Goal: Transaction & Acquisition: Download file/media

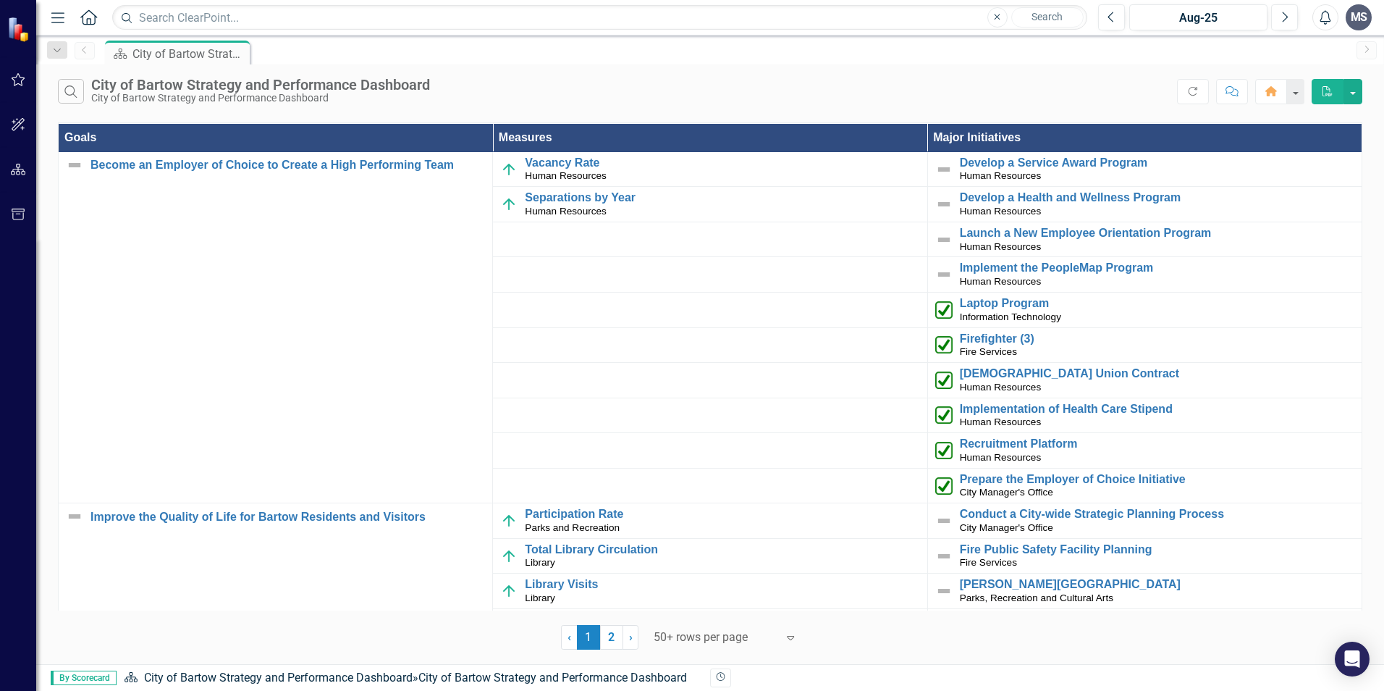
scroll to position [1742, 0]
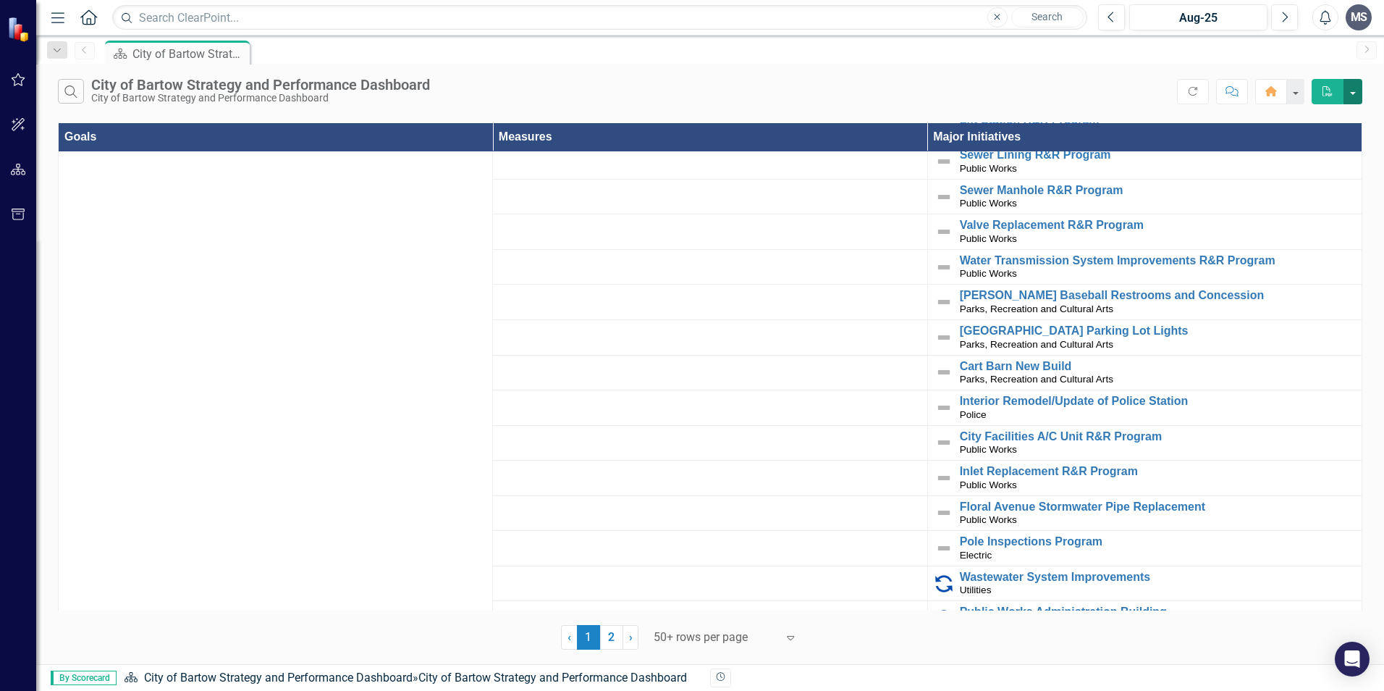
click at [1350, 90] on button "button" at bounding box center [1352, 91] width 19 height 25
click at [52, 47] on icon "Dropdown" at bounding box center [57, 51] width 13 height 10
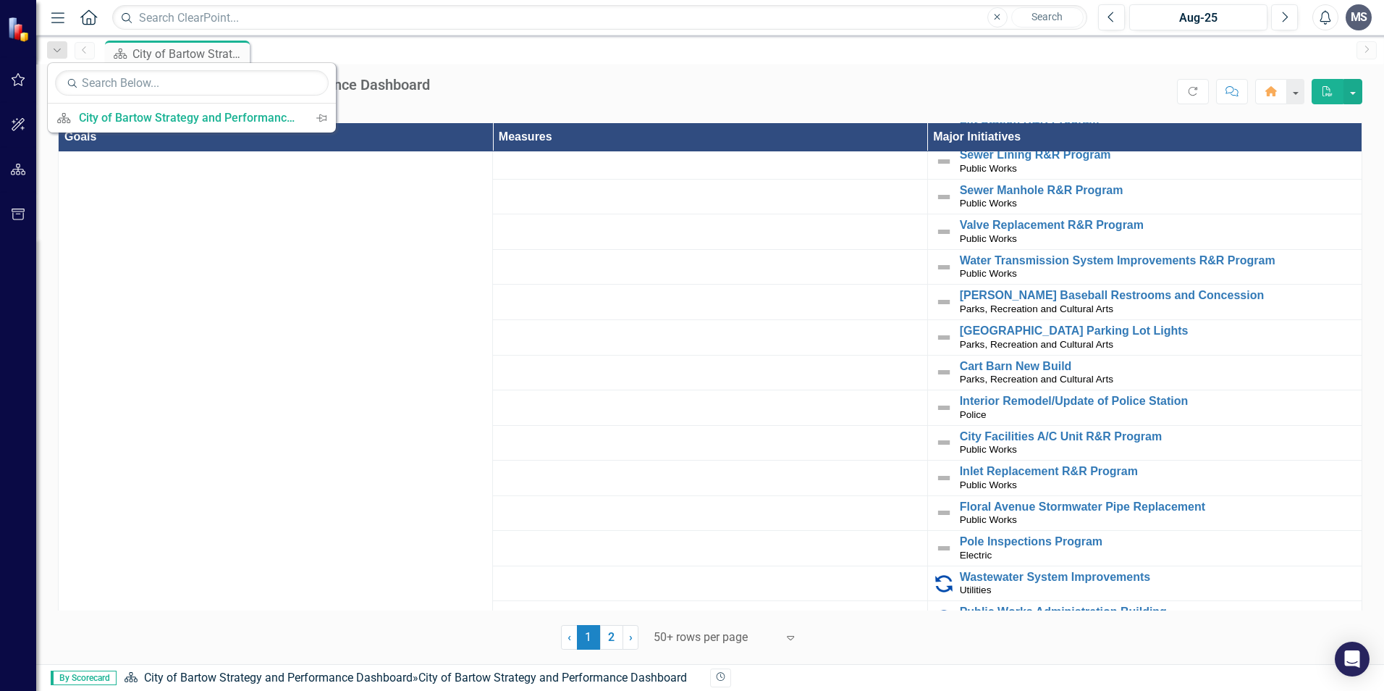
click at [62, 17] on icon "Menu" at bounding box center [57, 16] width 19 height 15
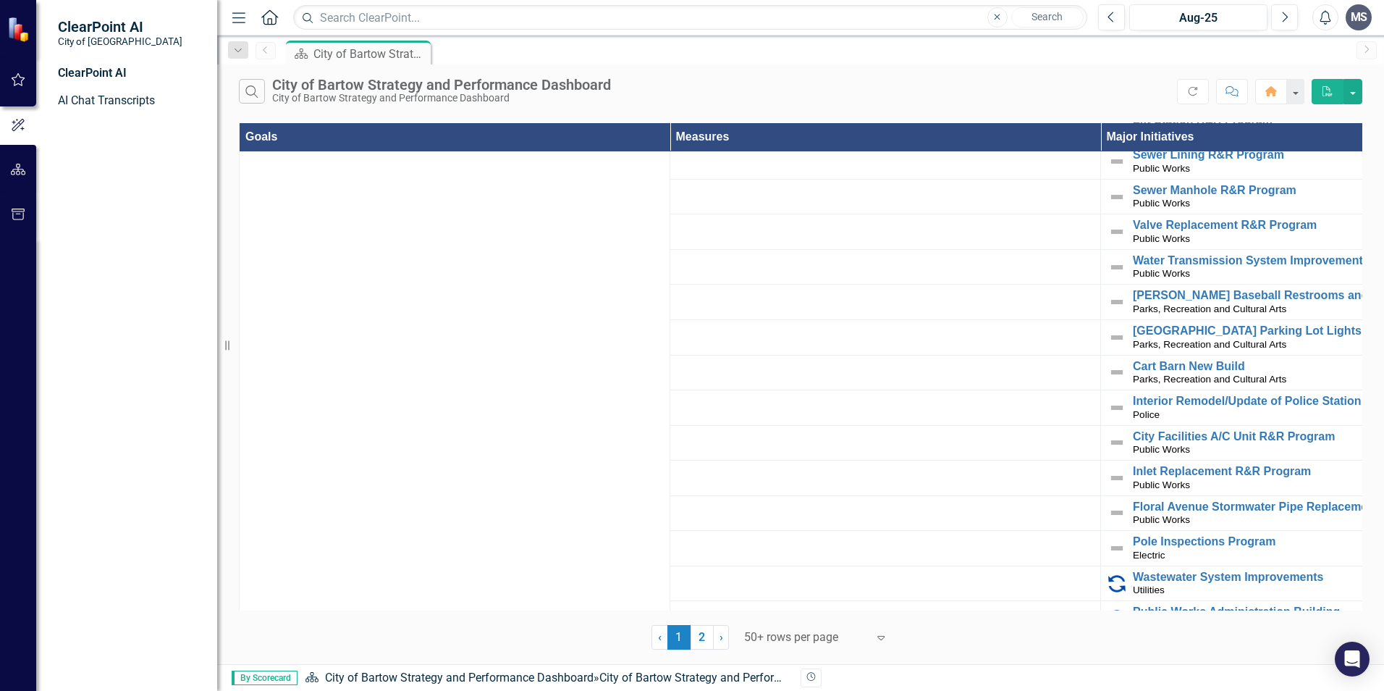
click at [16, 29] on img at bounding box center [19, 29] width 25 height 25
click at [1355, 21] on div "MS" at bounding box center [1359, 17] width 26 height 26
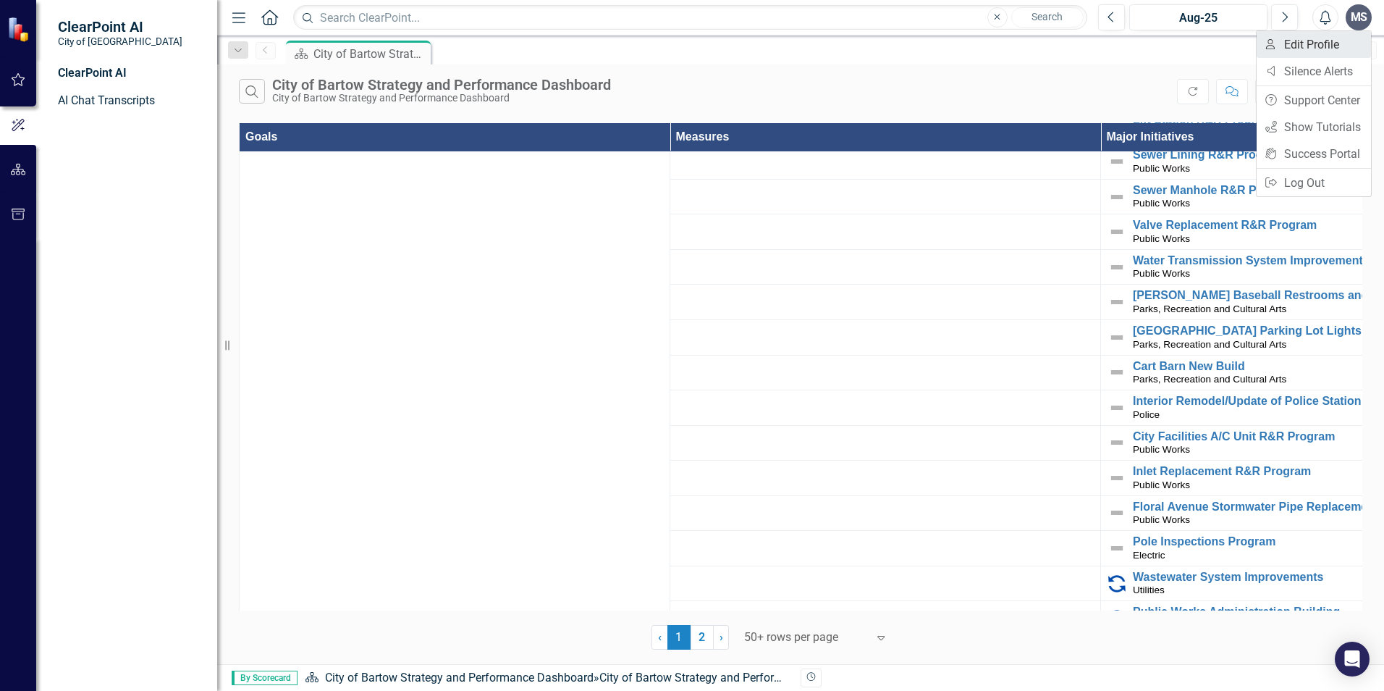
click at [1306, 44] on link "User Edit Profile" at bounding box center [1314, 44] width 114 height 27
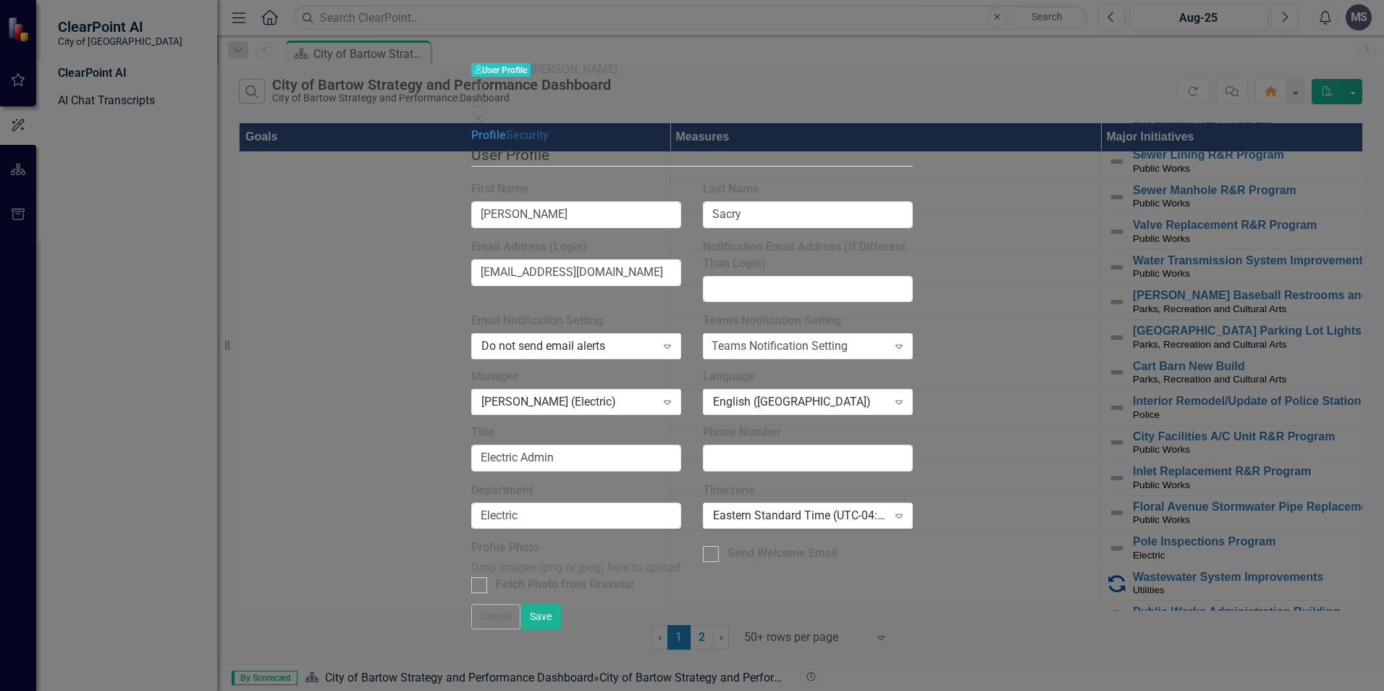
click at [506, 128] on link "Security" at bounding box center [527, 135] width 43 height 14
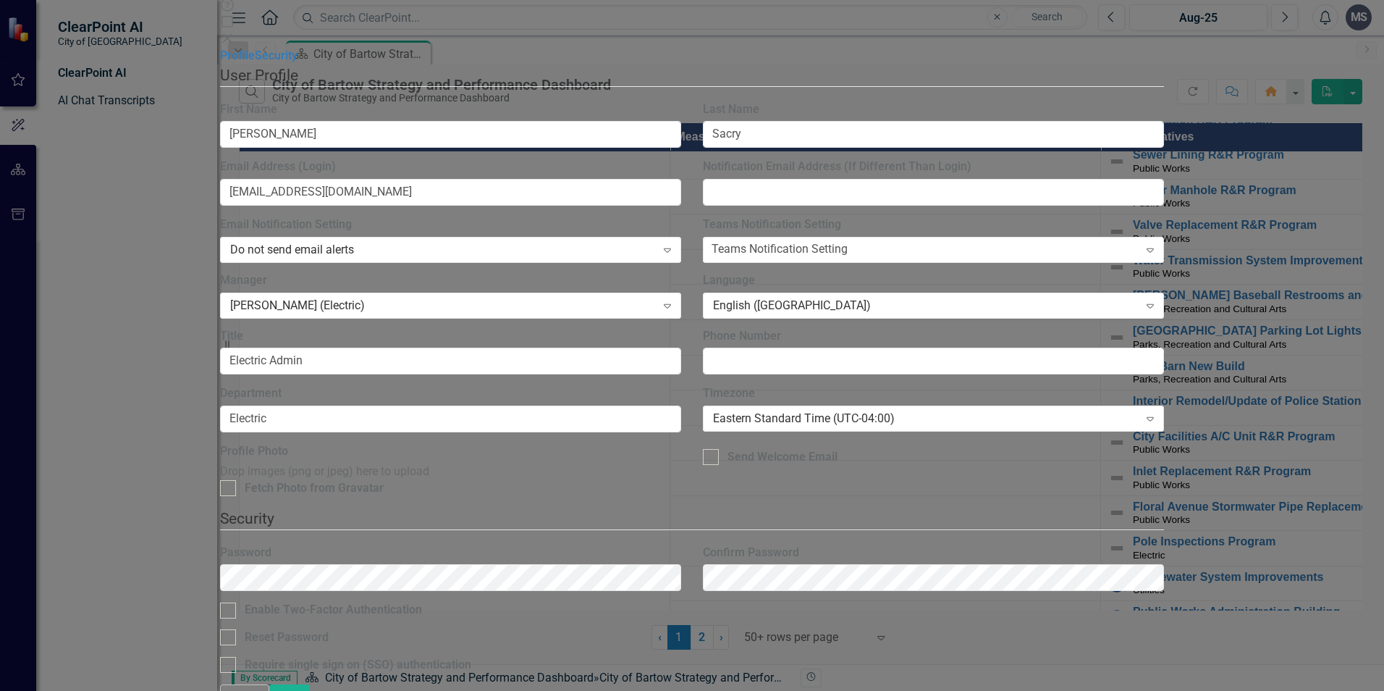
click at [220, 156] on div "User User Profile [PERSON_NAME] Help Maximize Close Profile Security User Profi…" at bounding box center [692, 344] width 945 height 727
click at [232, 34] on icon at bounding box center [227, 38] width 9 height 9
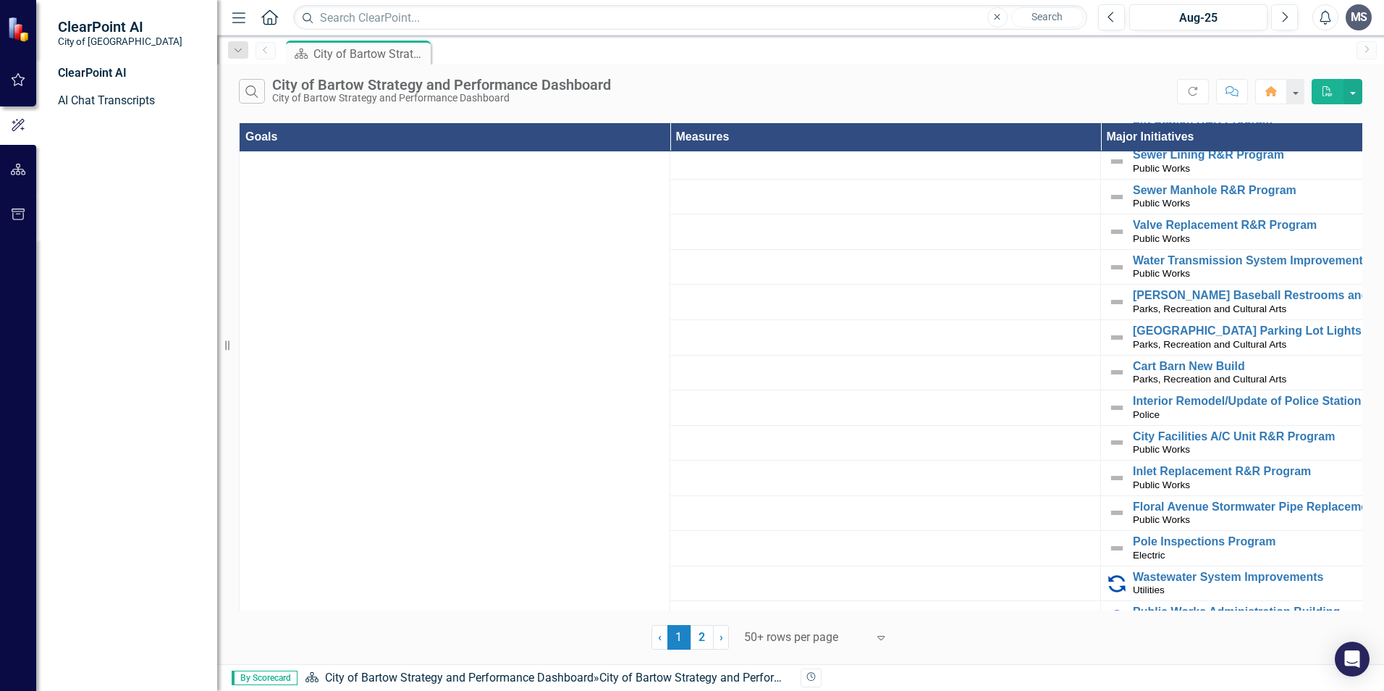
click at [1163, 637] on div "‹ Previous 1 (current) 2 › Next 50+ rows per page Expand" at bounding box center [800, 631] width 1123 height 35
click at [15, 126] on icon "button" at bounding box center [18, 125] width 13 height 12
click at [86, 32] on span "ClearPoint AI" at bounding box center [120, 26] width 124 height 17
click at [21, 167] on icon "button" at bounding box center [18, 170] width 15 height 12
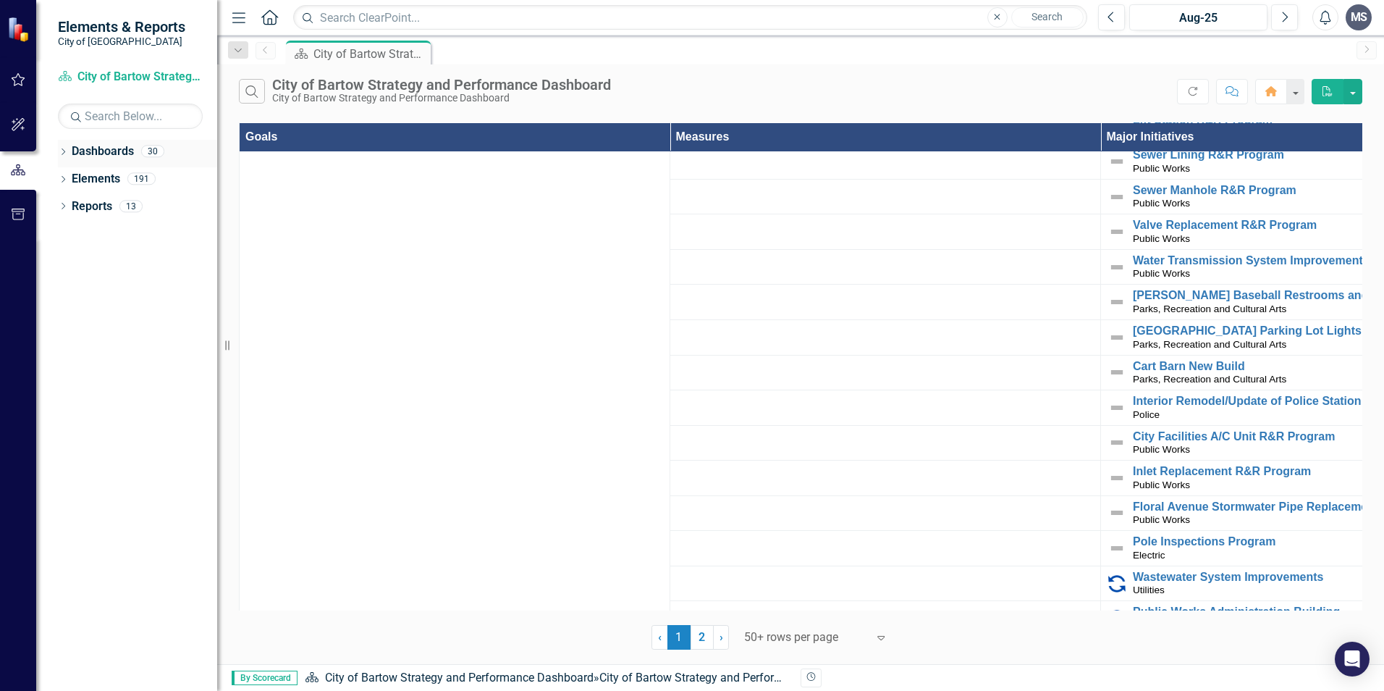
click at [119, 159] on link "Dashboards" at bounding box center [103, 151] width 62 height 17
click at [112, 82] on link "Dashboard City of Bartow Strategy and Performance Dashboard" at bounding box center [130, 77] width 145 height 17
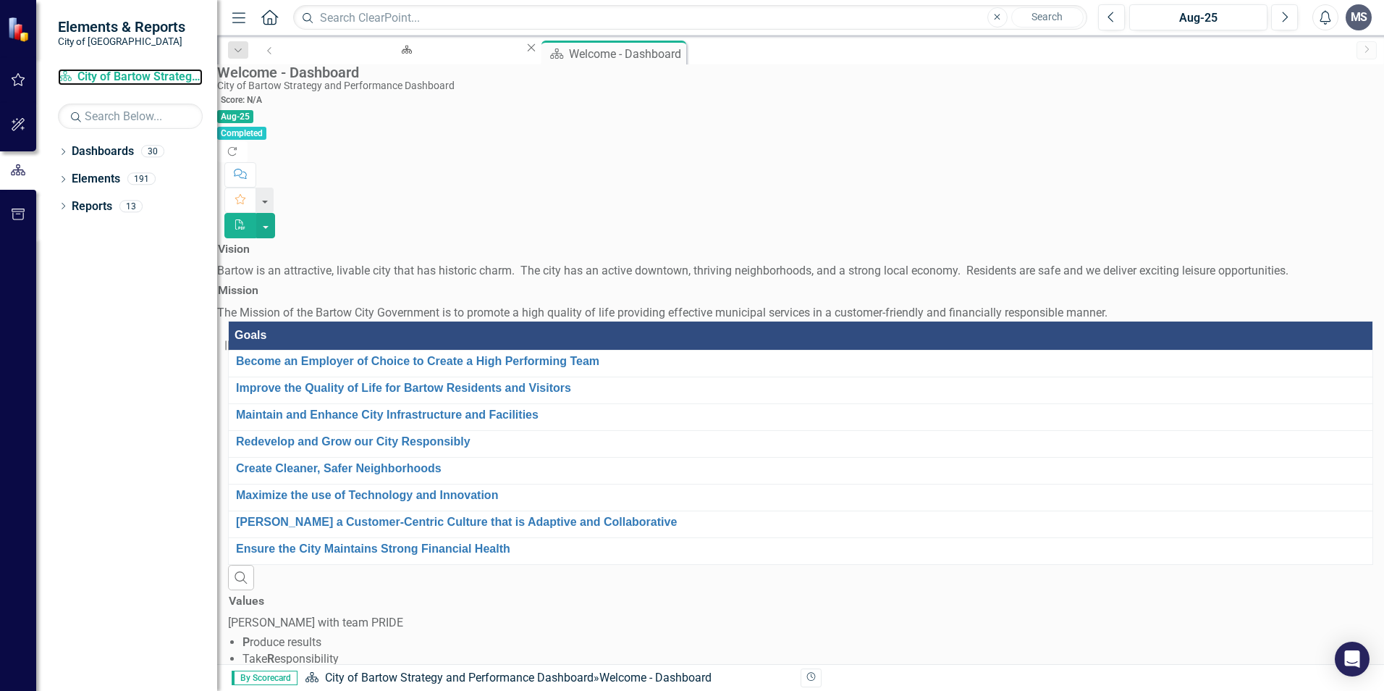
scroll to position [145, 0]
click at [22, 28] on img at bounding box center [19, 29] width 25 height 25
click at [92, 156] on link "Dashboards" at bounding box center [103, 151] width 62 height 17
click at [75, 155] on link "Dashboards" at bounding box center [103, 151] width 62 height 17
click at [26, 166] on icon "button" at bounding box center [18, 170] width 16 height 13
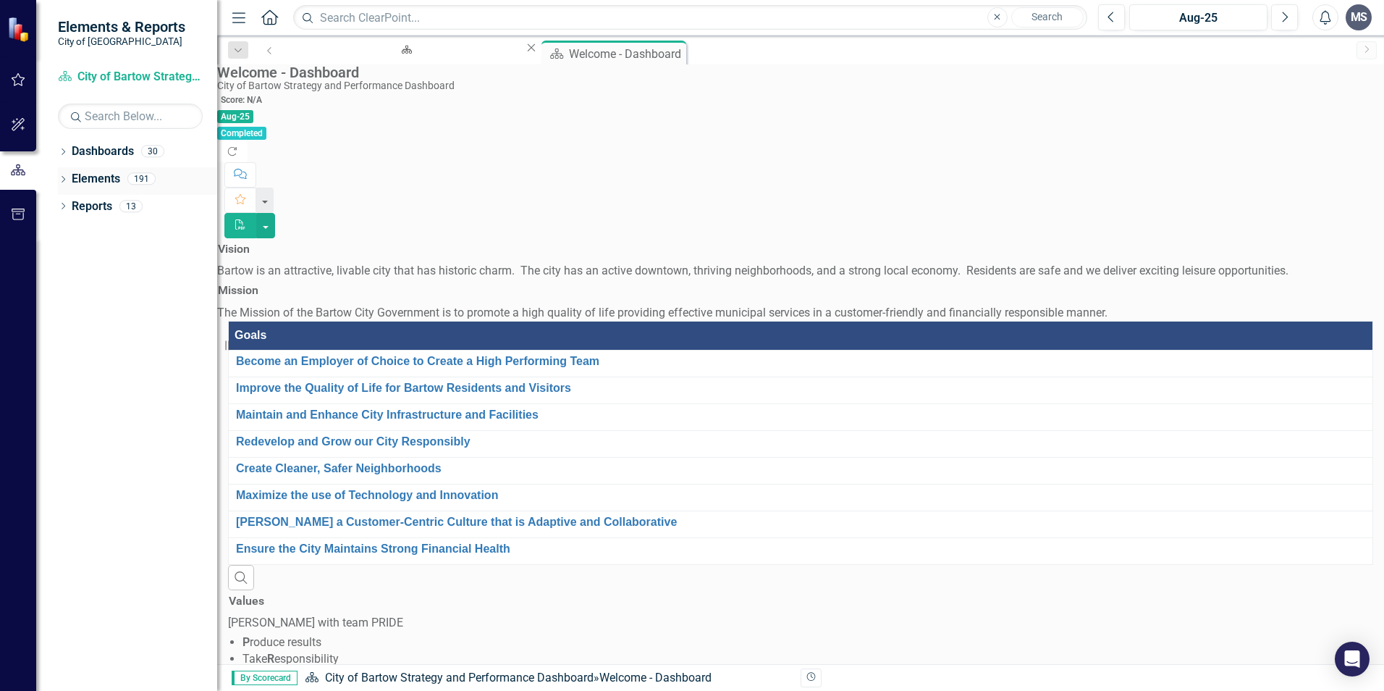
click at [90, 181] on link "Elements" at bounding box center [96, 179] width 48 height 17
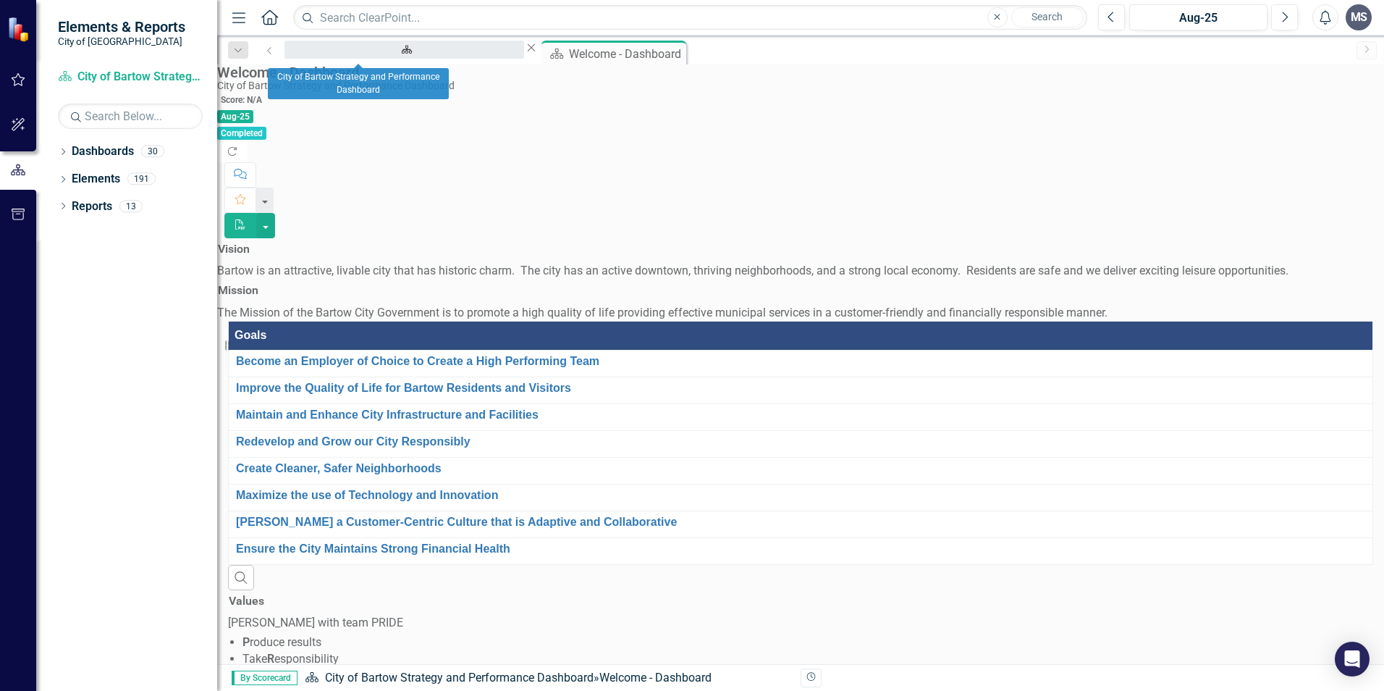
click at [393, 54] on div "City of Bartow Strategy and Performance Dashboard" at bounding box center [404, 63] width 214 height 18
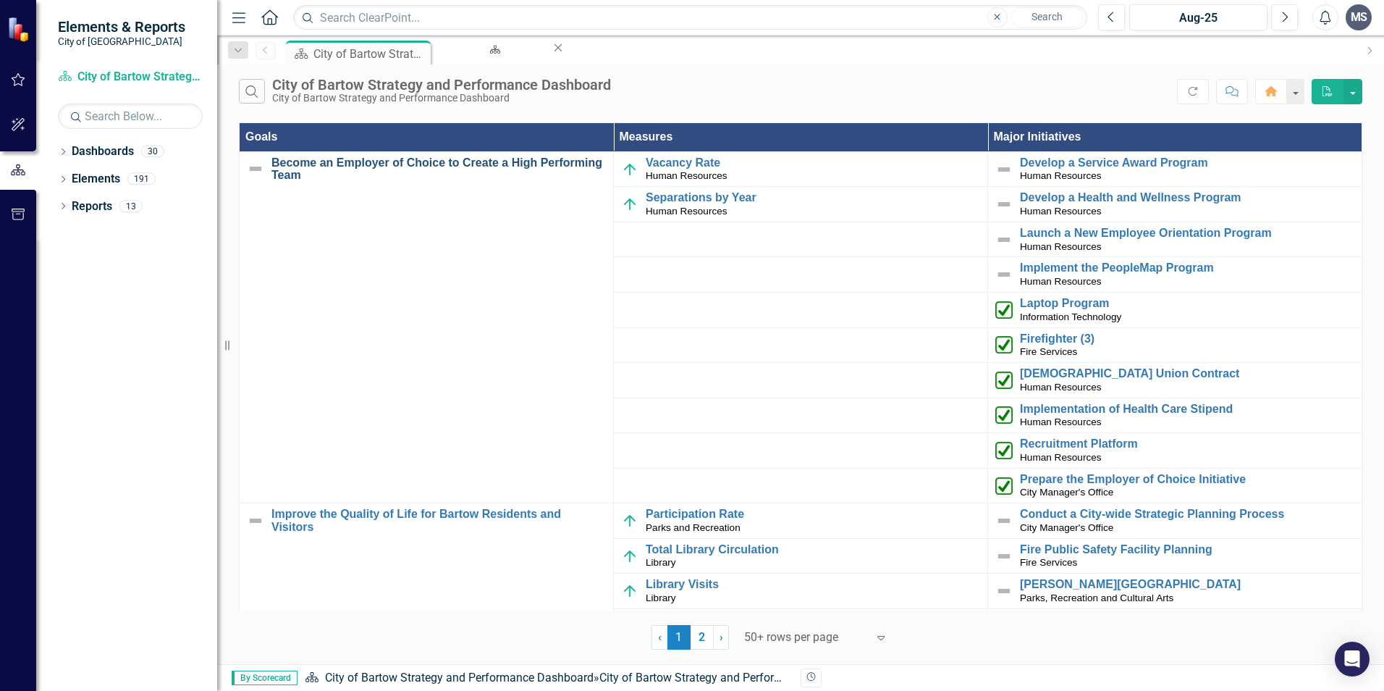
click at [367, 166] on link "Become an Employer of Choice to Create a High Performing Team" at bounding box center [438, 168] width 334 height 25
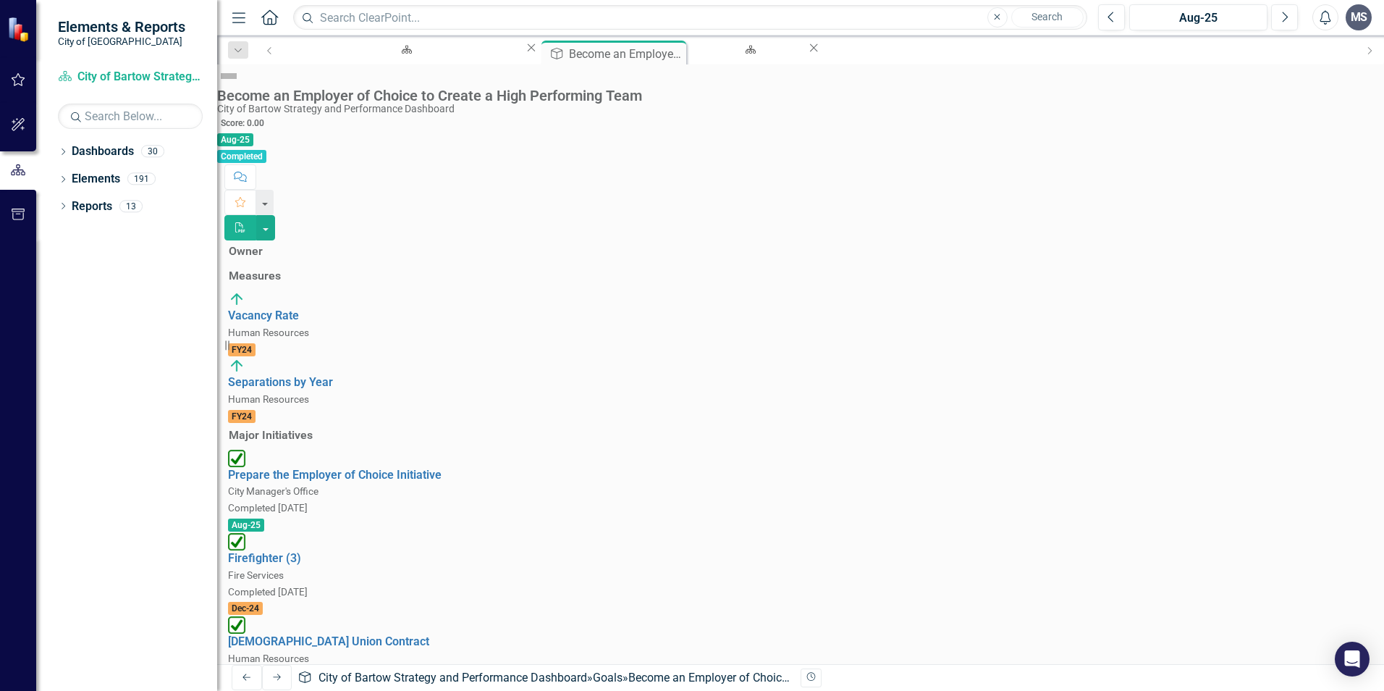
click at [248, 14] on icon "Menu" at bounding box center [238, 16] width 19 height 15
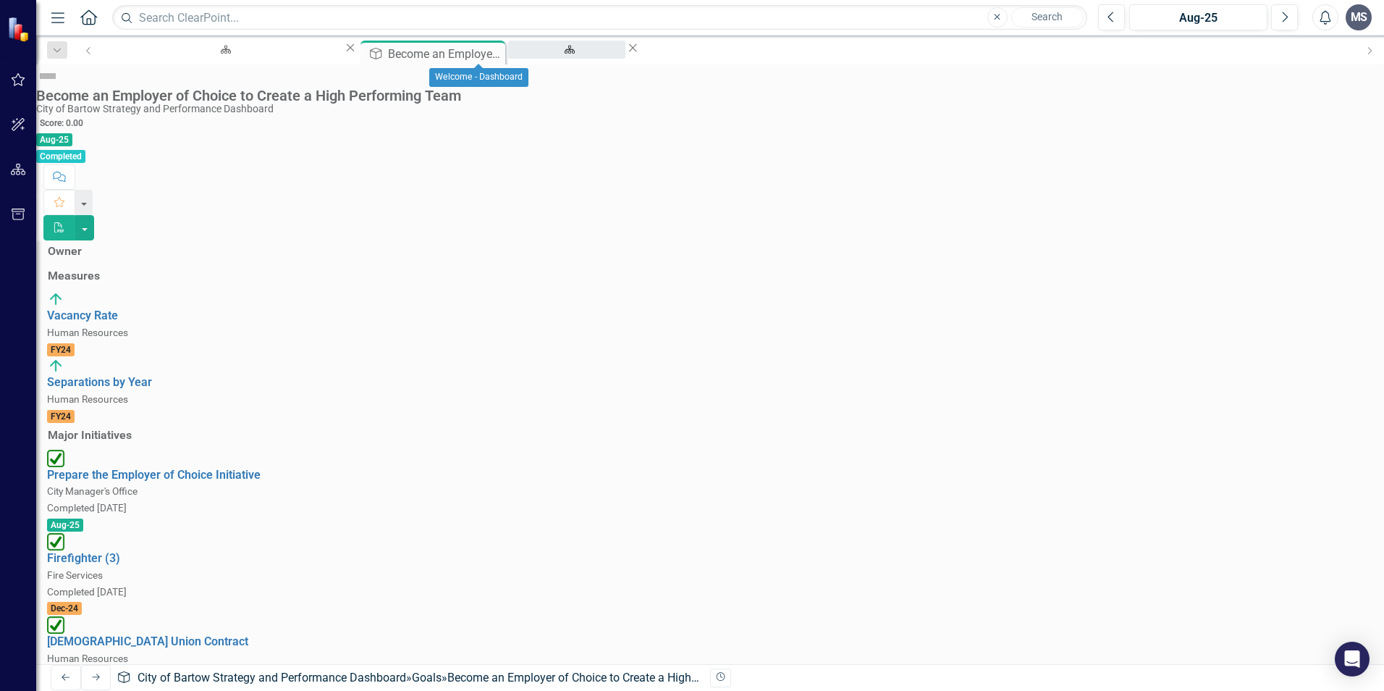
click at [521, 58] on div "Welcome - Dashboard" at bounding box center [566, 63] width 91 height 18
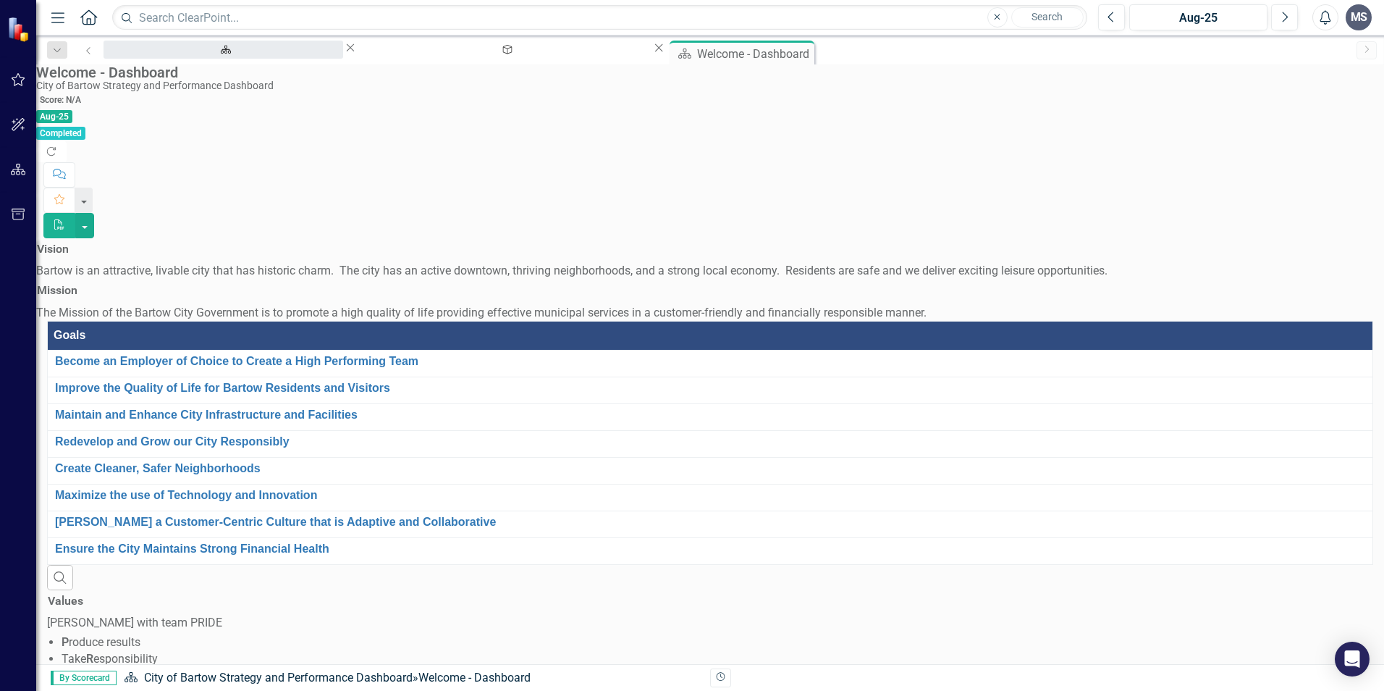
click at [196, 54] on div "City of Bartow Strategy and Performance Dashboard" at bounding box center [224, 63] width 214 height 18
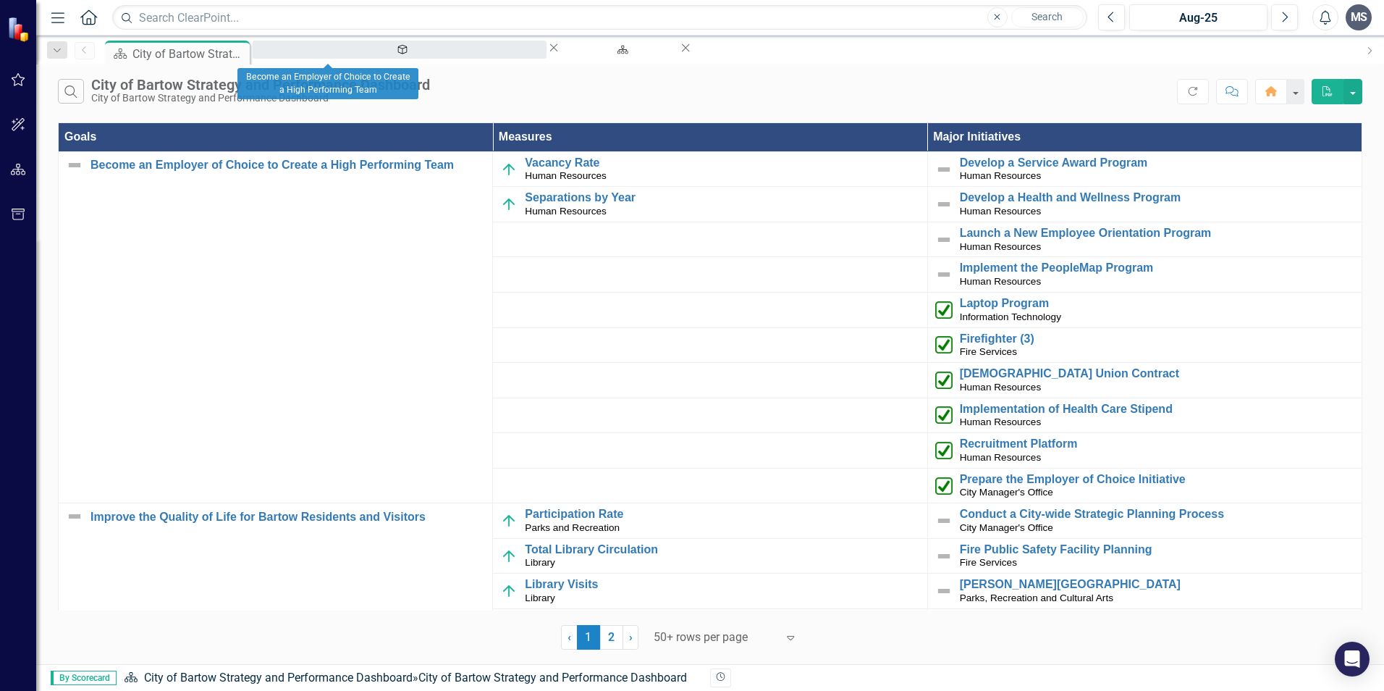
click at [314, 54] on div "Become an Employer of Choice to Create a High Performing Team" at bounding box center [400, 63] width 268 height 18
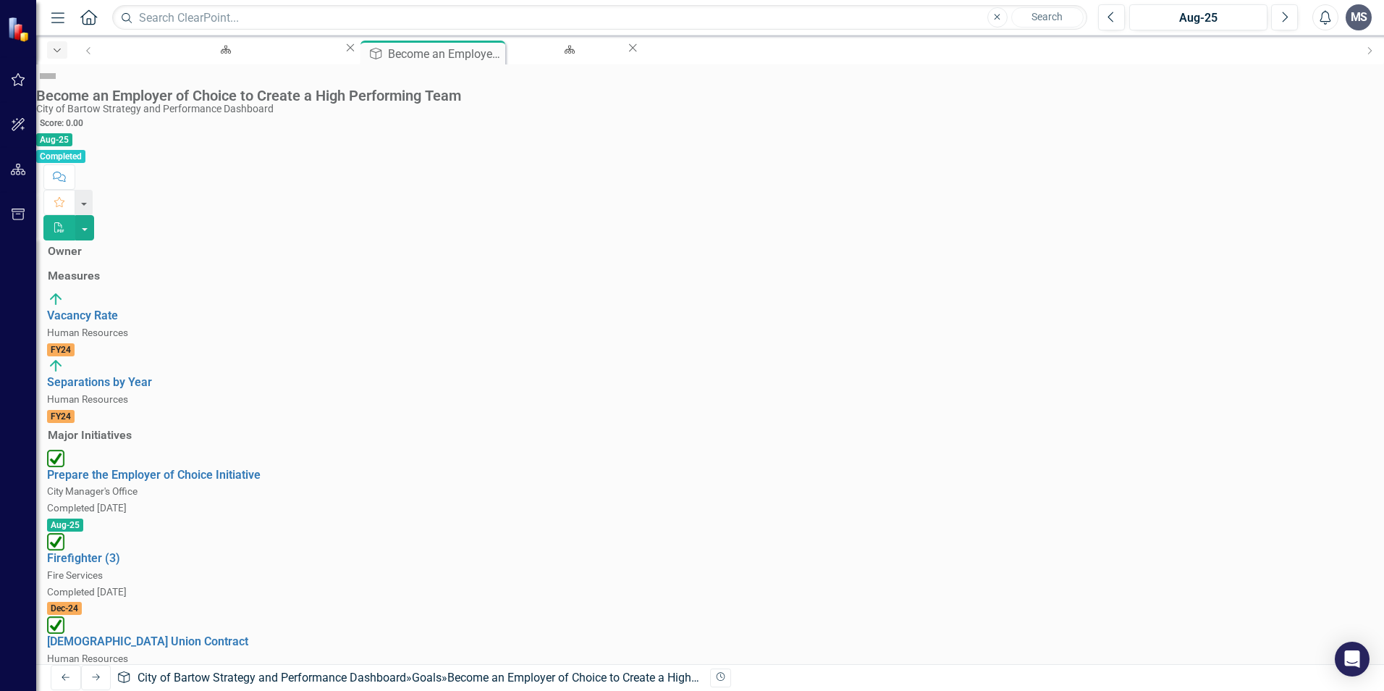
click at [57, 46] on icon "Dropdown" at bounding box center [57, 51] width 13 height 10
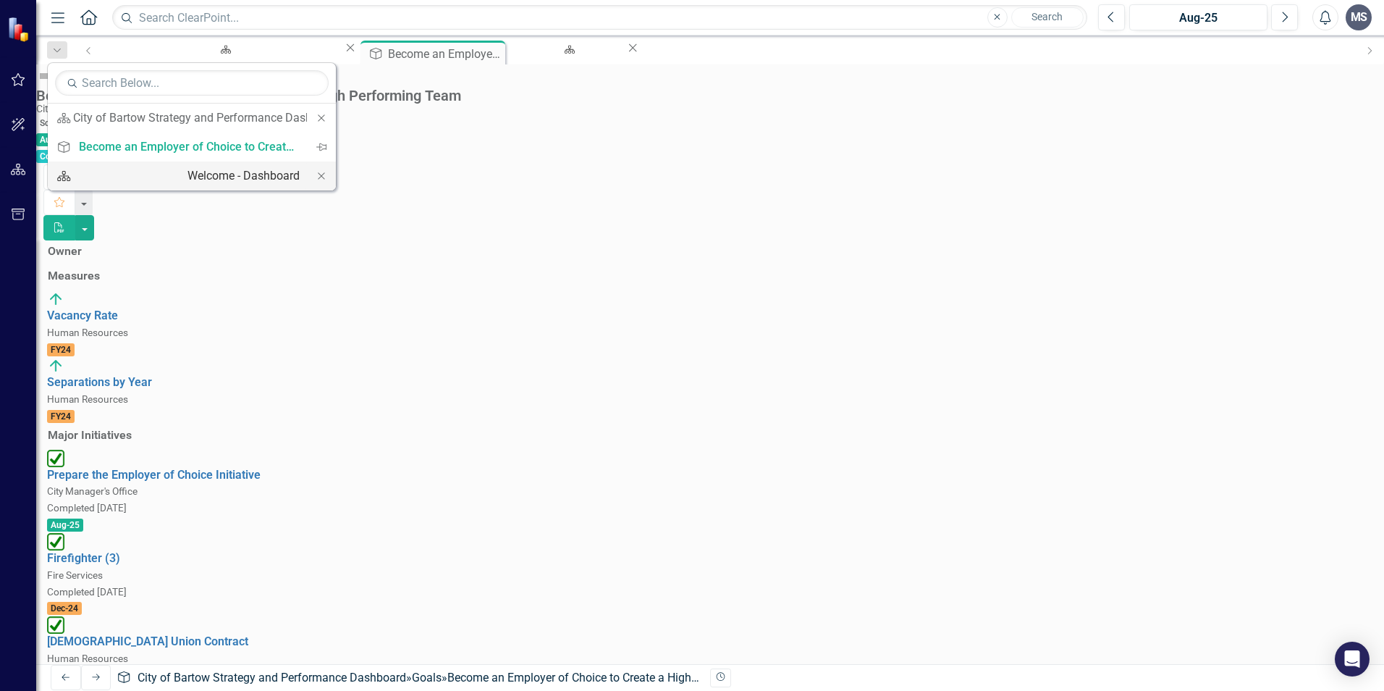
click at [187, 180] on div "Welcome - Dashboard" at bounding box center [243, 175] width 112 height 18
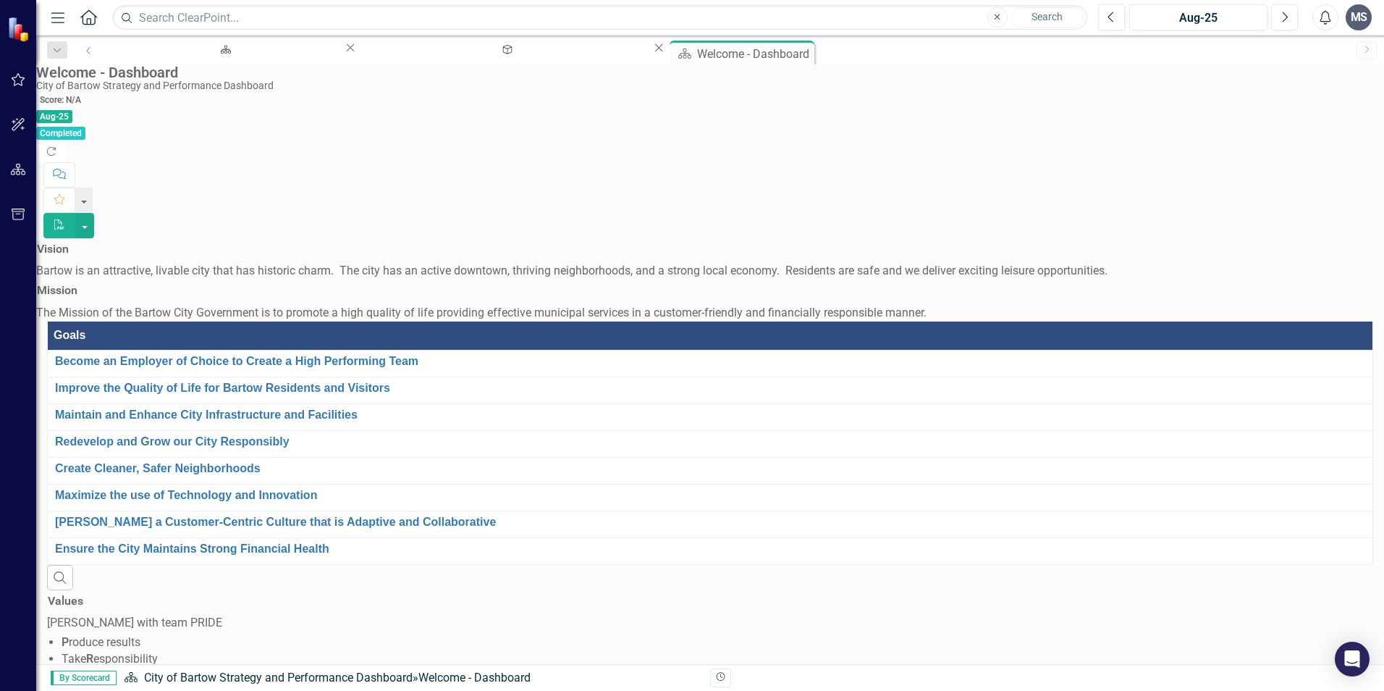
click at [88, 20] on icon "Home" at bounding box center [88, 16] width 19 height 15
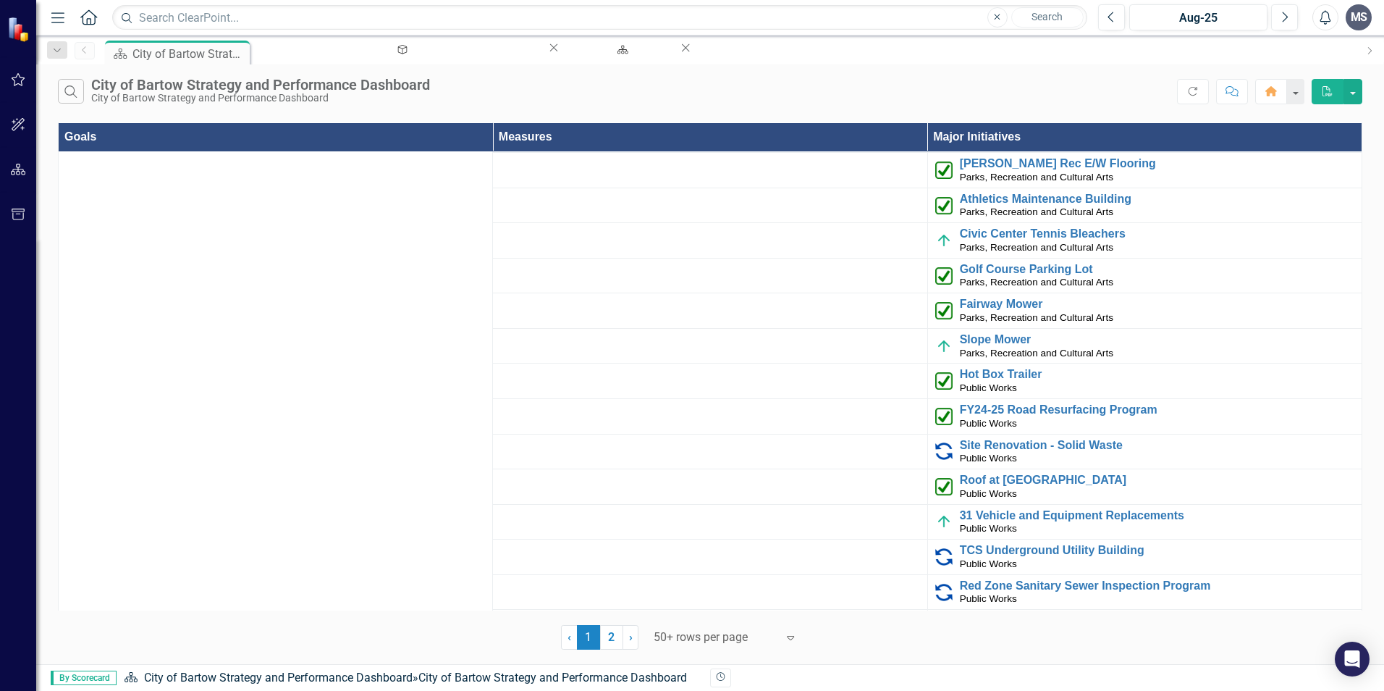
scroll to position [3330, 0]
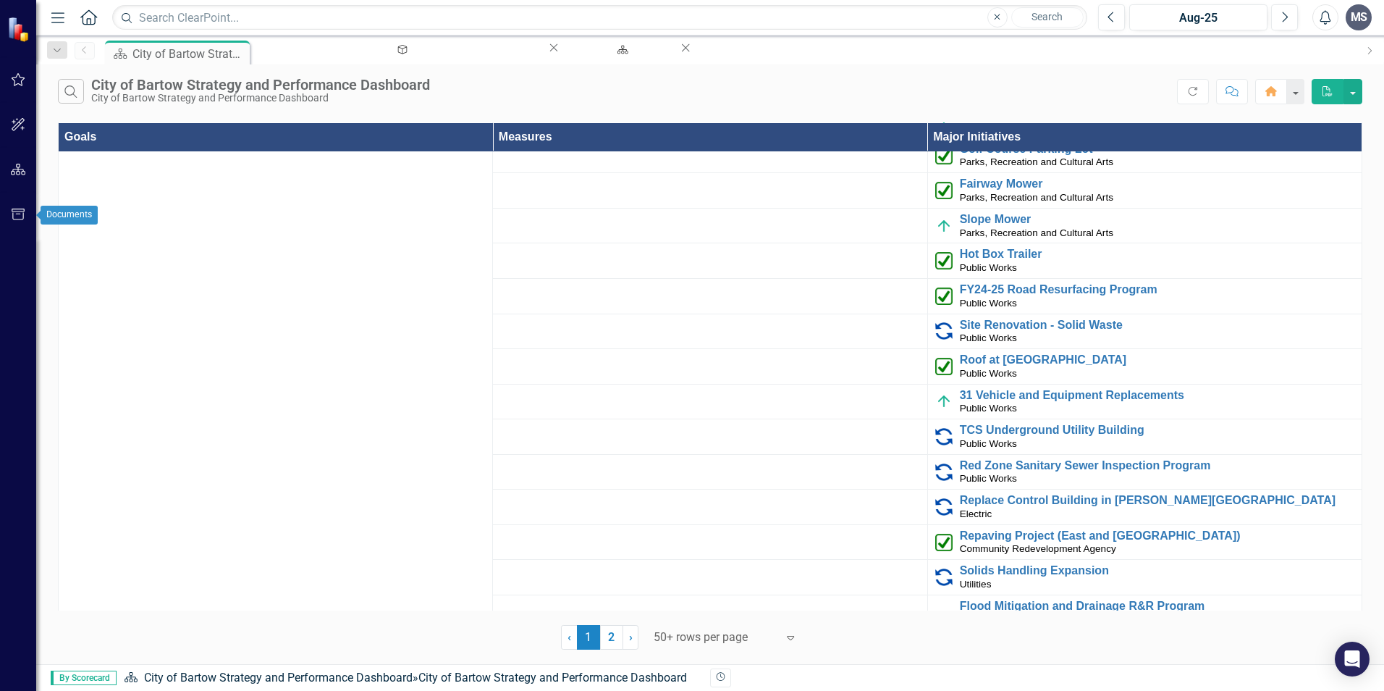
click at [19, 216] on icon "button" at bounding box center [18, 214] width 15 height 12
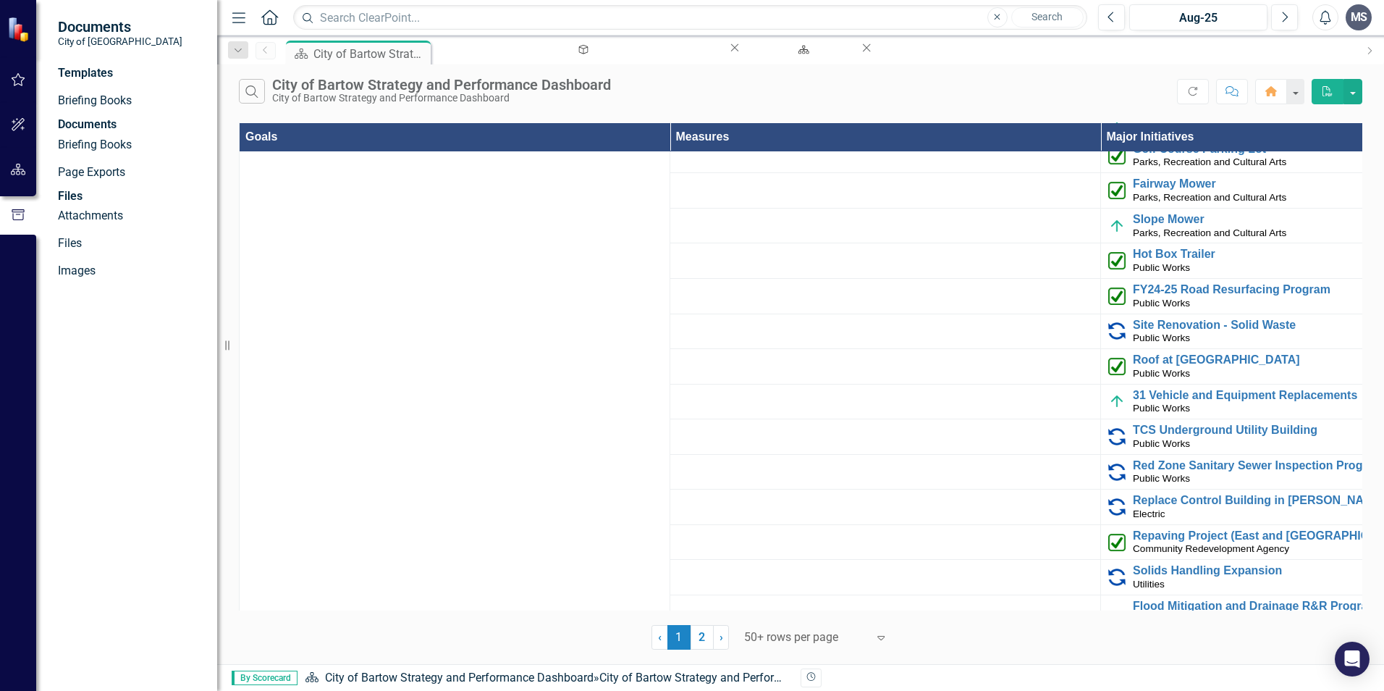
click at [92, 133] on div "Documents" at bounding box center [130, 125] width 145 height 17
click at [97, 153] on link "Briefing Books" at bounding box center [130, 145] width 145 height 17
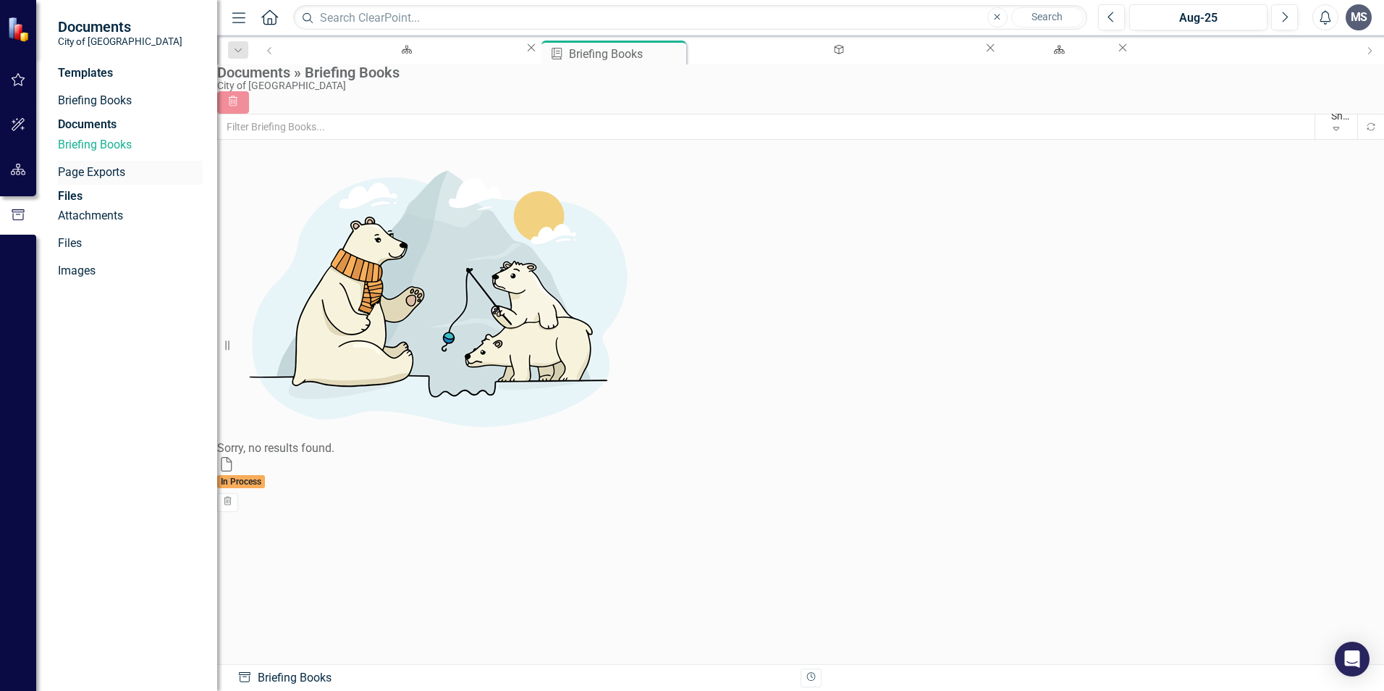
click at [91, 181] on link "Page Exports" at bounding box center [130, 172] width 145 height 17
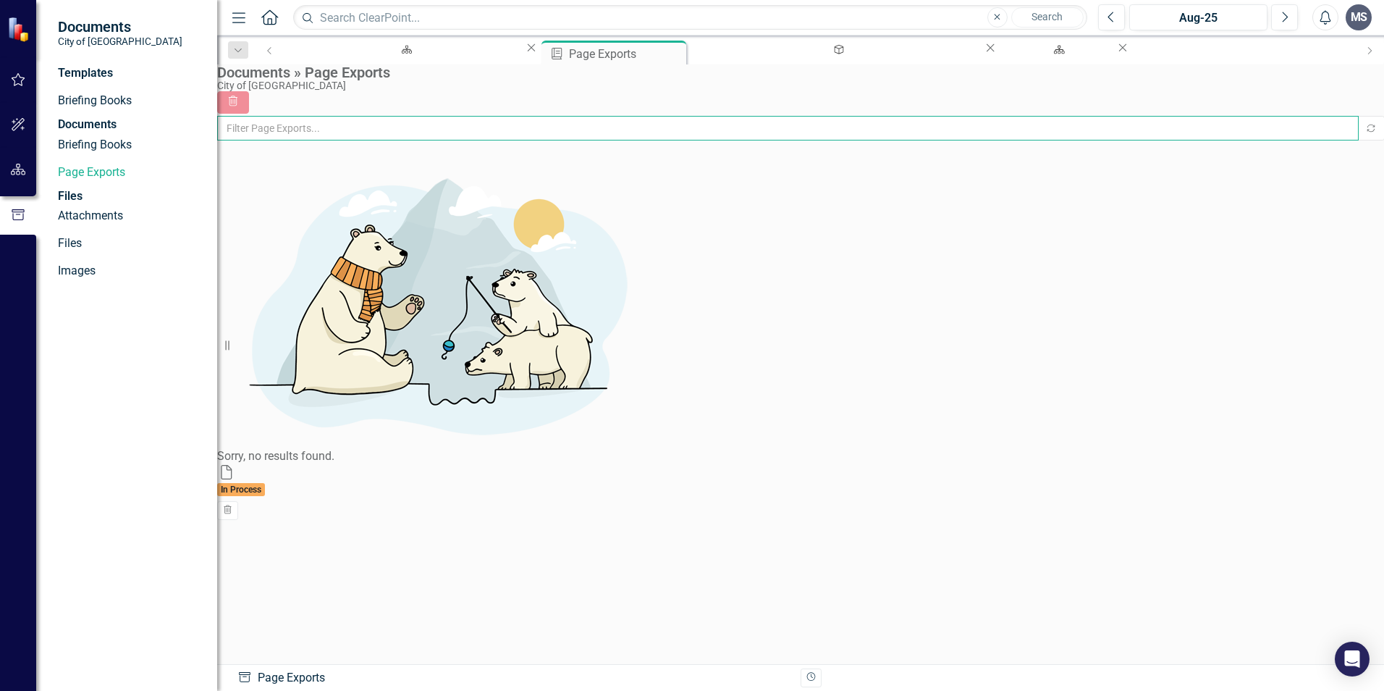
click at [274, 140] on input "text" at bounding box center [787, 128] width 1141 height 25
click at [276, 91] on div "City of [GEOGRAPHIC_DATA]" at bounding box center [797, 85] width 1160 height 11
click at [108, 224] on link "Attachments" at bounding box center [130, 216] width 145 height 17
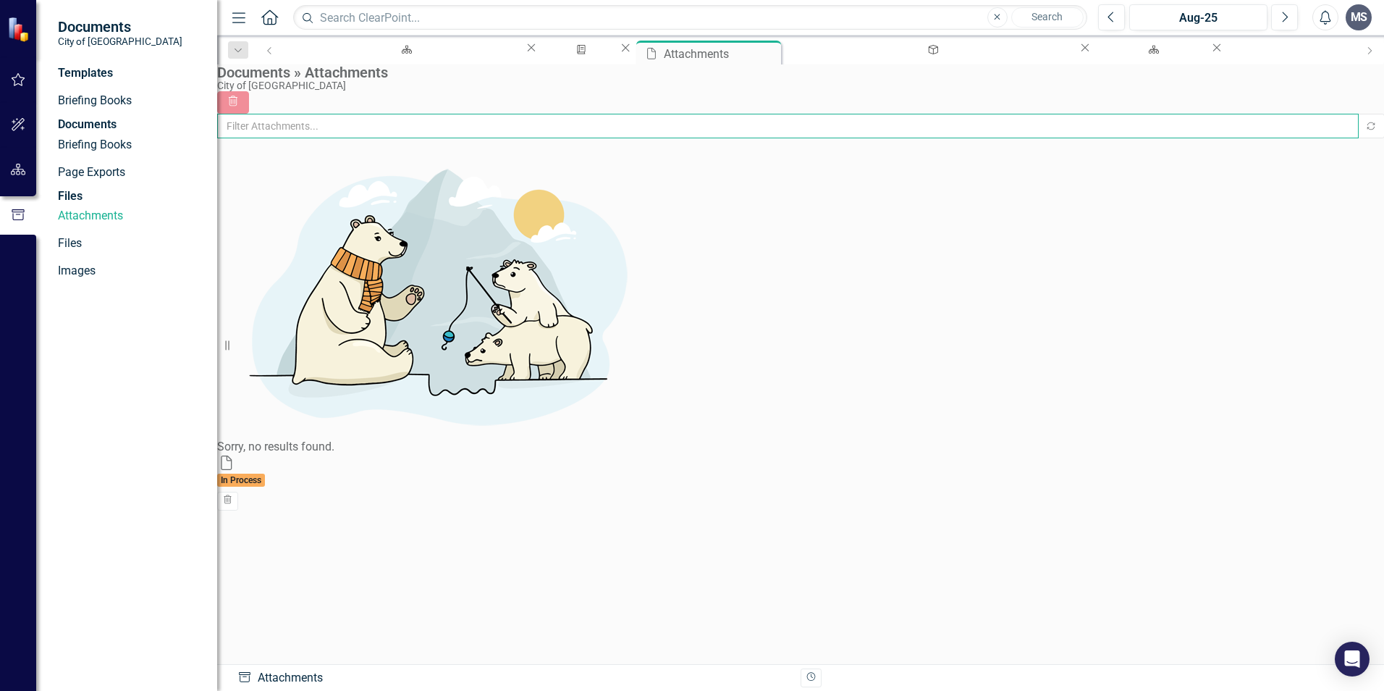
click at [308, 138] on input "text" at bounding box center [787, 126] width 1141 height 25
click at [1357, 135] on button "Recalculate" at bounding box center [1371, 126] width 28 height 25
click at [478, 126] on input "text" at bounding box center [787, 126] width 1141 height 25
click at [83, 279] on link "Images" at bounding box center [130, 271] width 145 height 17
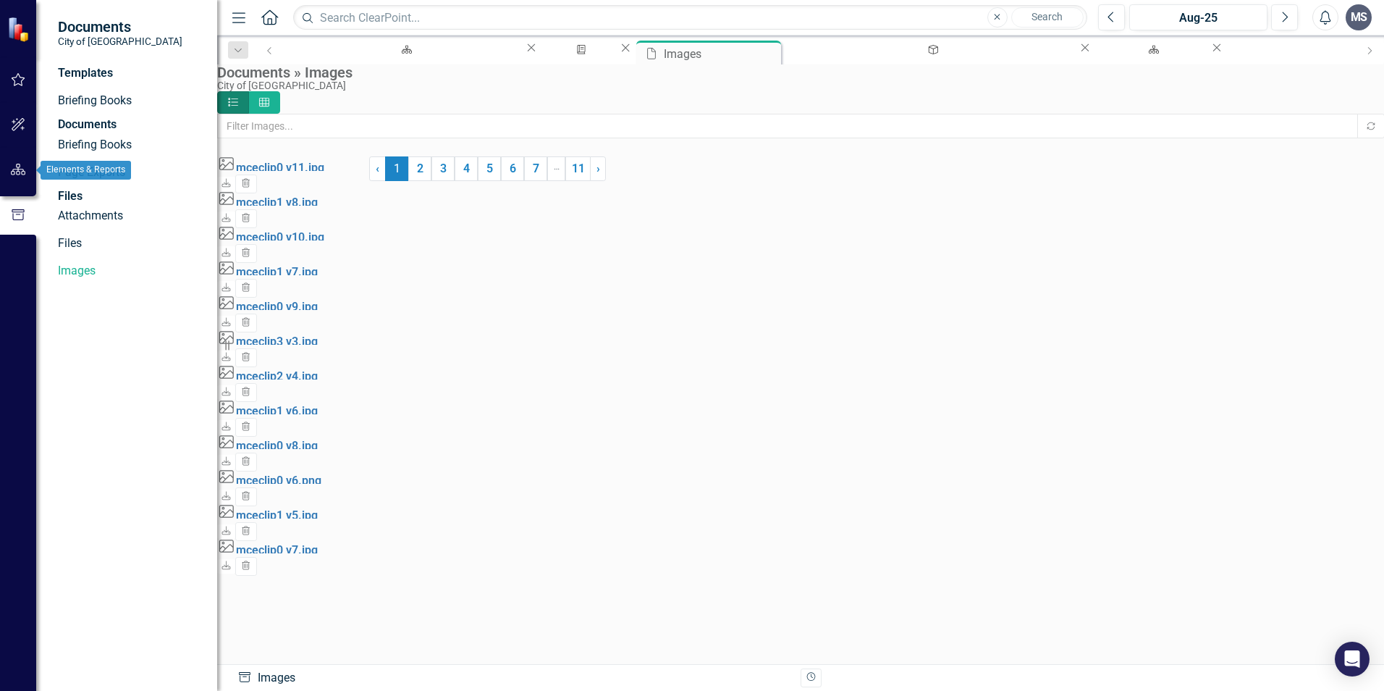
click at [17, 169] on icon "button" at bounding box center [18, 170] width 15 height 12
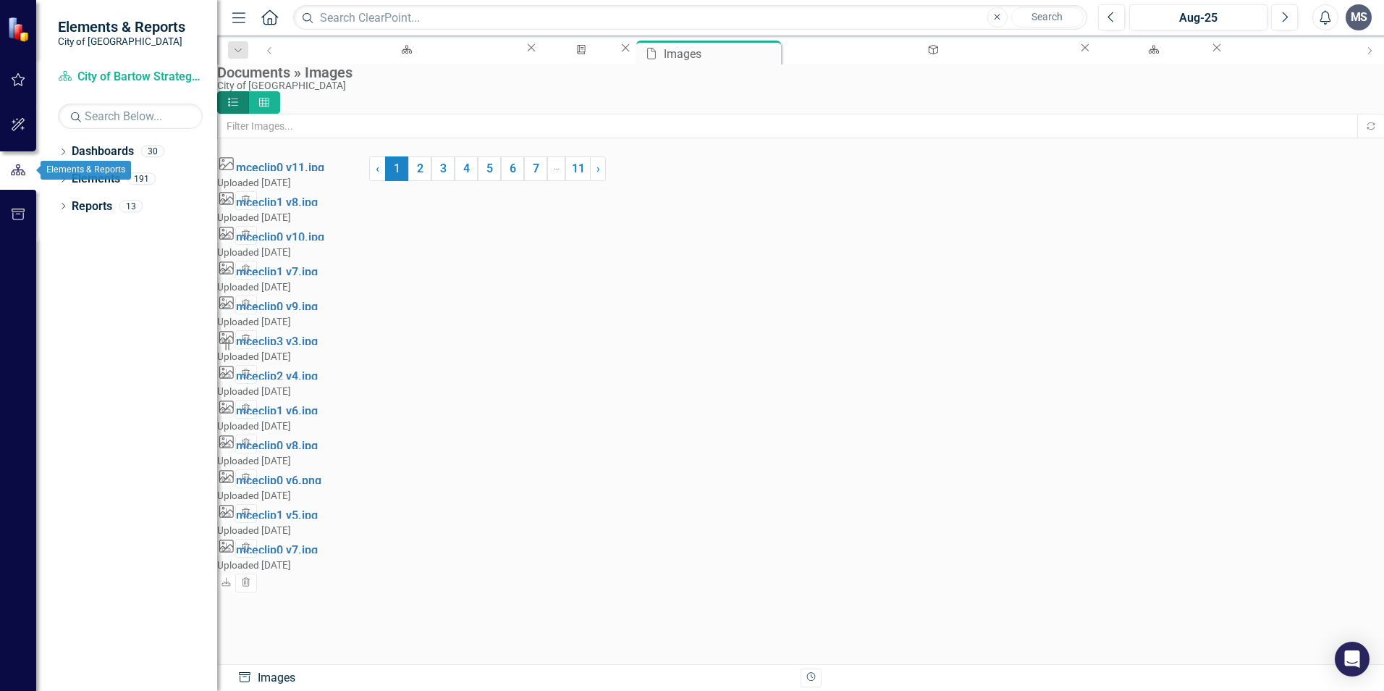
click at [17, 169] on icon "button" at bounding box center [18, 170] width 16 height 13
click at [145, 75] on link "Dashboard City of Bartow Strategy and Performance Dashboard" at bounding box center [130, 77] width 145 height 17
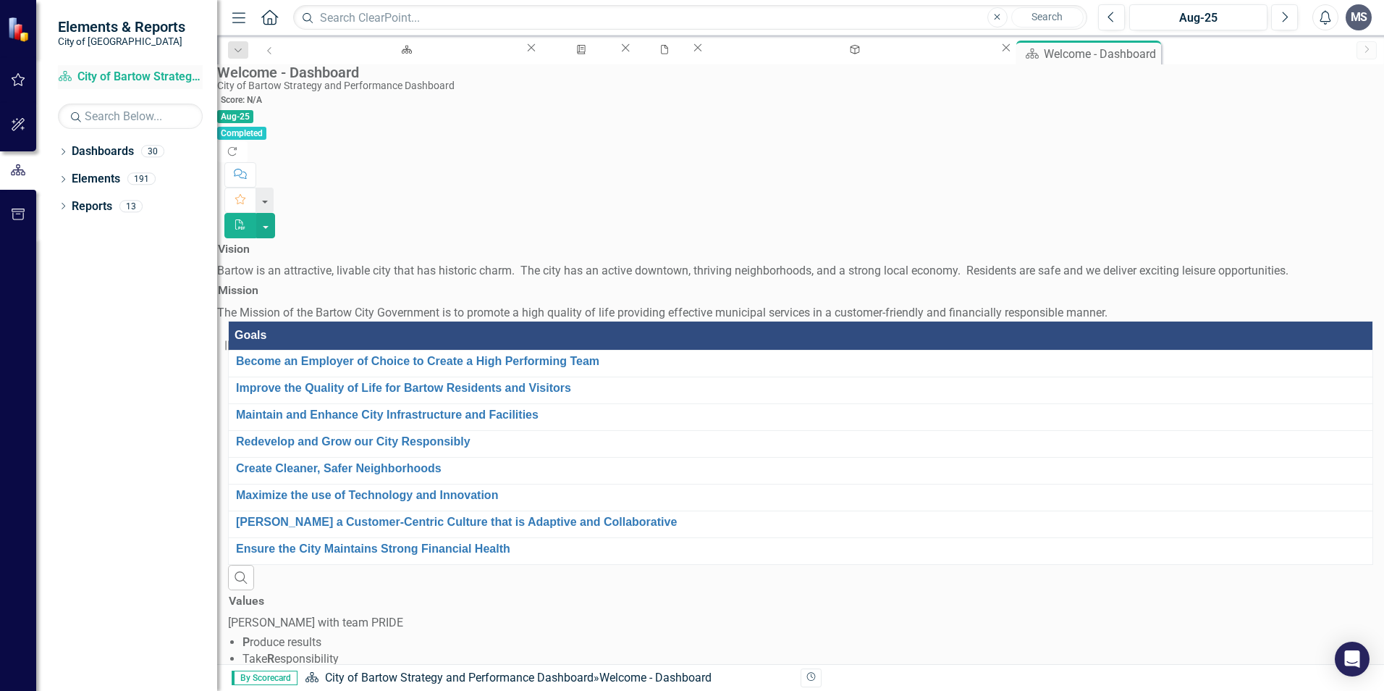
click at [114, 77] on link "Dashboard City of Bartow Strategy and Performance Dashboard" at bounding box center [130, 77] width 145 height 17
click at [96, 149] on link "Dashboards" at bounding box center [103, 151] width 62 height 17
click at [85, 185] on link "Elements" at bounding box center [96, 179] width 48 height 17
drag, startPoint x: 80, startPoint y: 216, endPoint x: 87, endPoint y: 211, distance: 8.8
click at [83, 214] on div "Reports" at bounding box center [92, 207] width 41 height 24
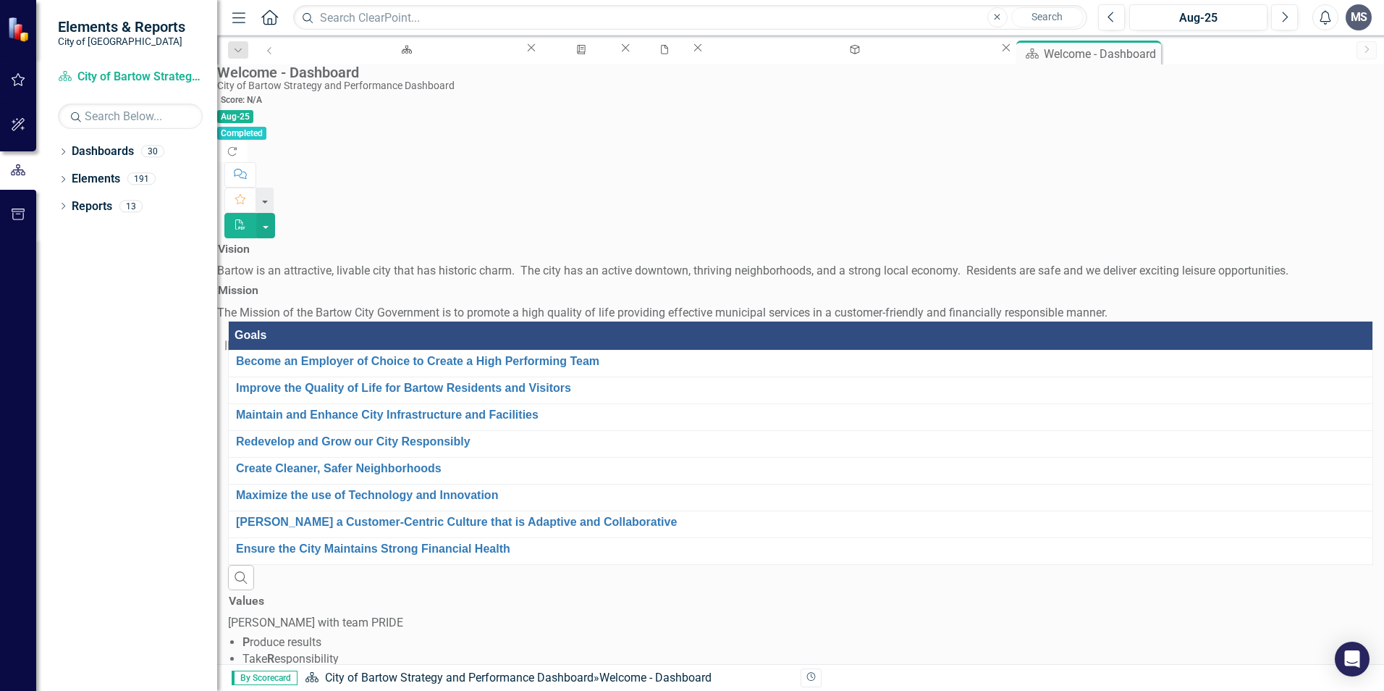
drag, startPoint x: 87, startPoint y: 211, endPoint x: 96, endPoint y: 242, distance: 32.3
click at [95, 248] on div "Dropdown Dashboards 30 Dropdown City of Bartow Strategy and Performance Dashboa…" at bounding box center [126, 415] width 181 height 551
click at [13, 30] on img at bounding box center [19, 29] width 25 height 25
click at [242, 17] on icon "button" at bounding box center [238, 17] width 13 height 10
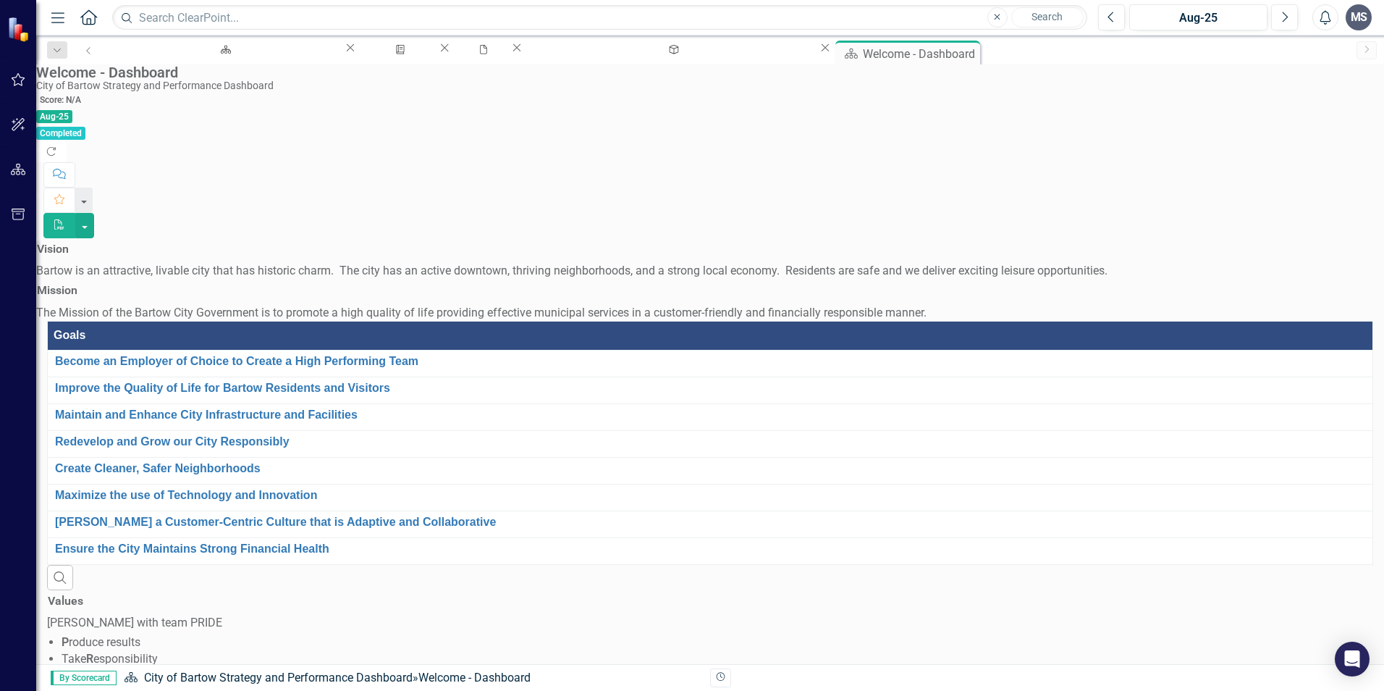
scroll to position [136, 0]
click at [94, 187] on button "button" at bounding box center [84, 199] width 19 height 25
click at [94, 213] on button "button" at bounding box center [84, 225] width 19 height 25
click at [1285, 116] on link "PDF Export to PDF" at bounding box center [1304, 118] width 114 height 27
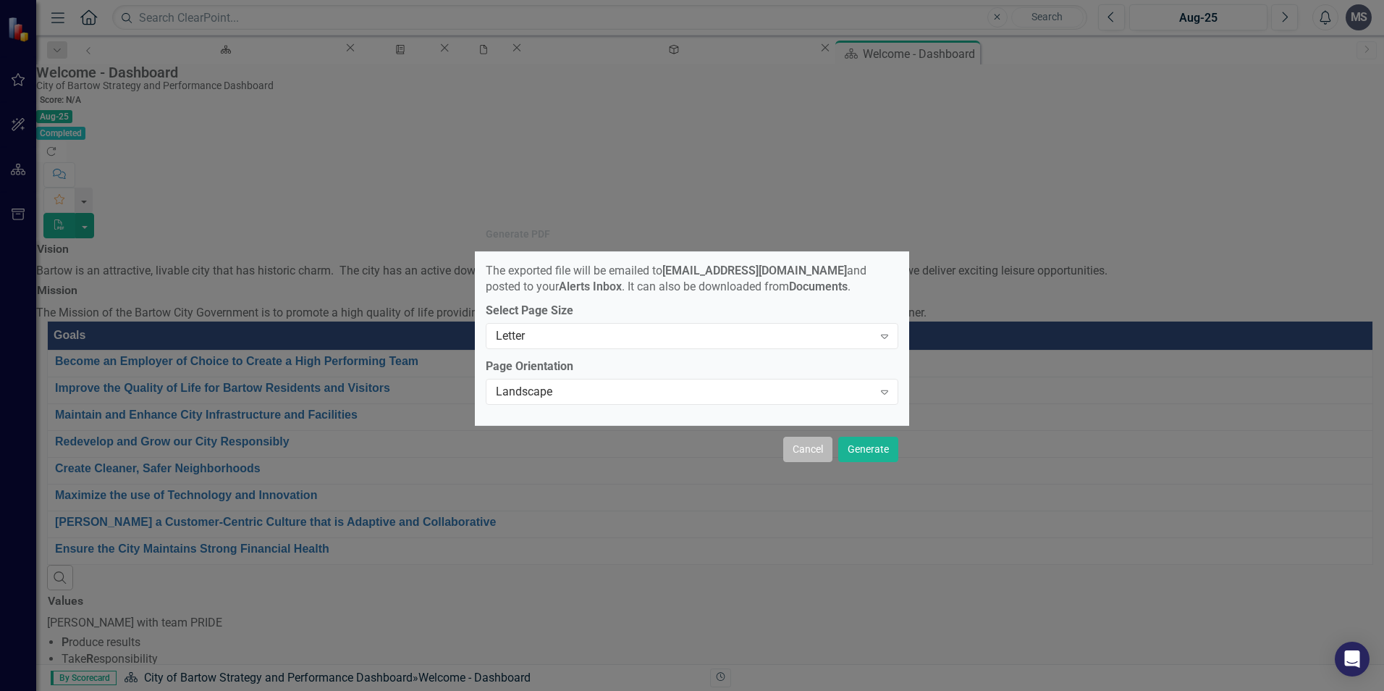
click at [811, 453] on button "Cancel" at bounding box center [807, 448] width 49 height 25
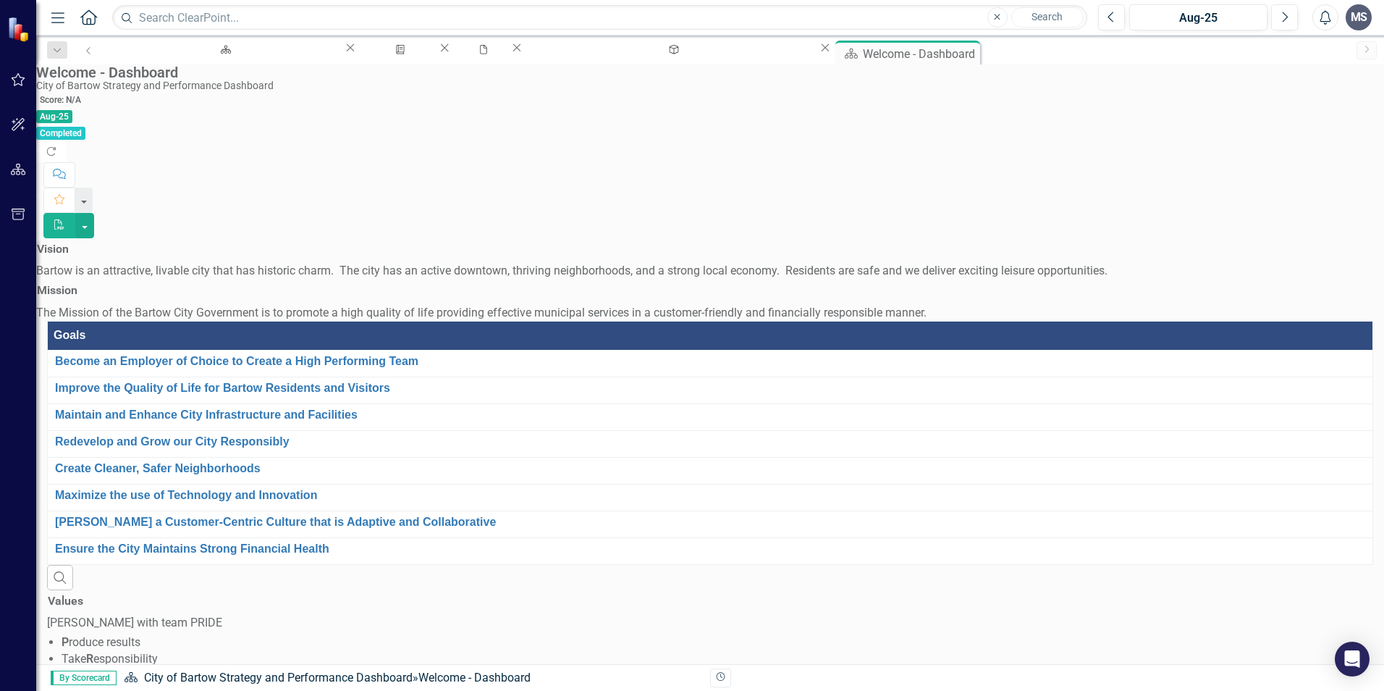
scroll to position [498, 0]
click at [371, 54] on div "Page Exports" at bounding box center [398, 63] width 54 height 18
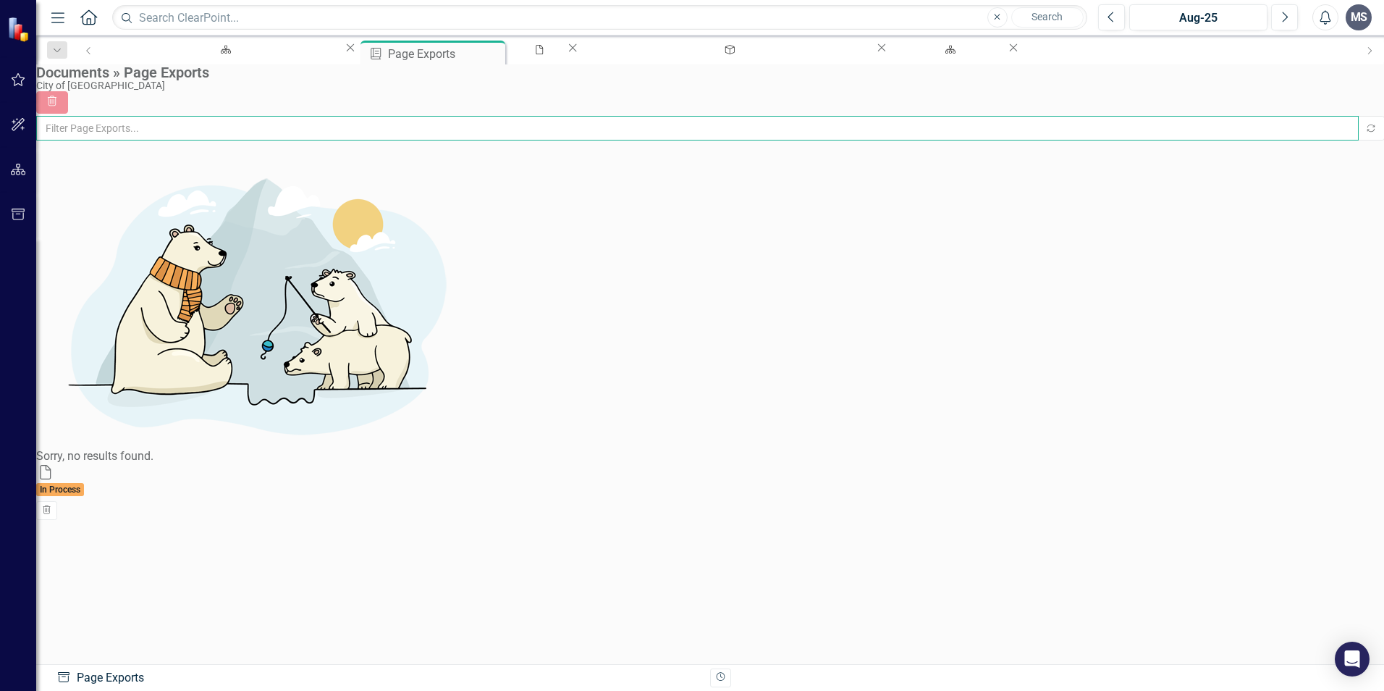
click at [169, 140] on input "text" at bounding box center [697, 128] width 1322 height 25
click at [216, 54] on div "City of Bartow Strategy and Performance Dashboard" at bounding box center [224, 63] width 214 height 18
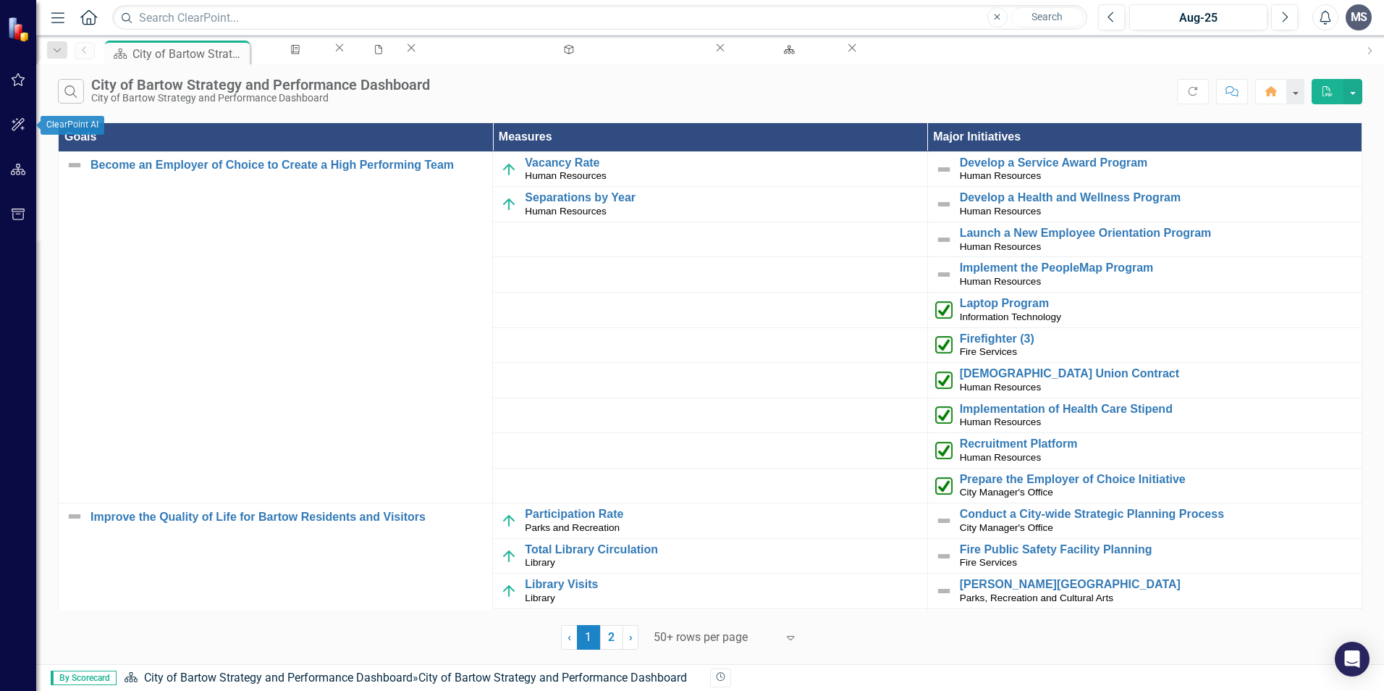
click at [12, 123] on icon "button" at bounding box center [18, 125] width 15 height 12
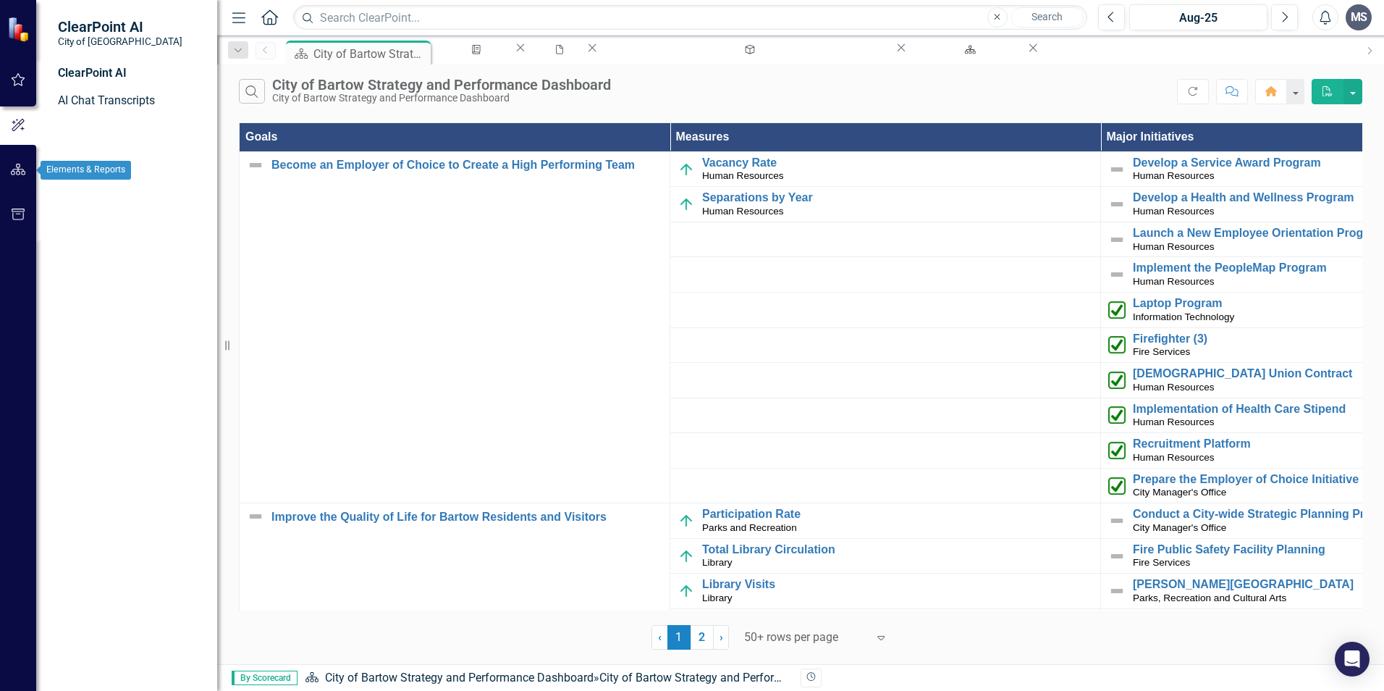
click at [11, 161] on button "button" at bounding box center [18, 170] width 33 height 30
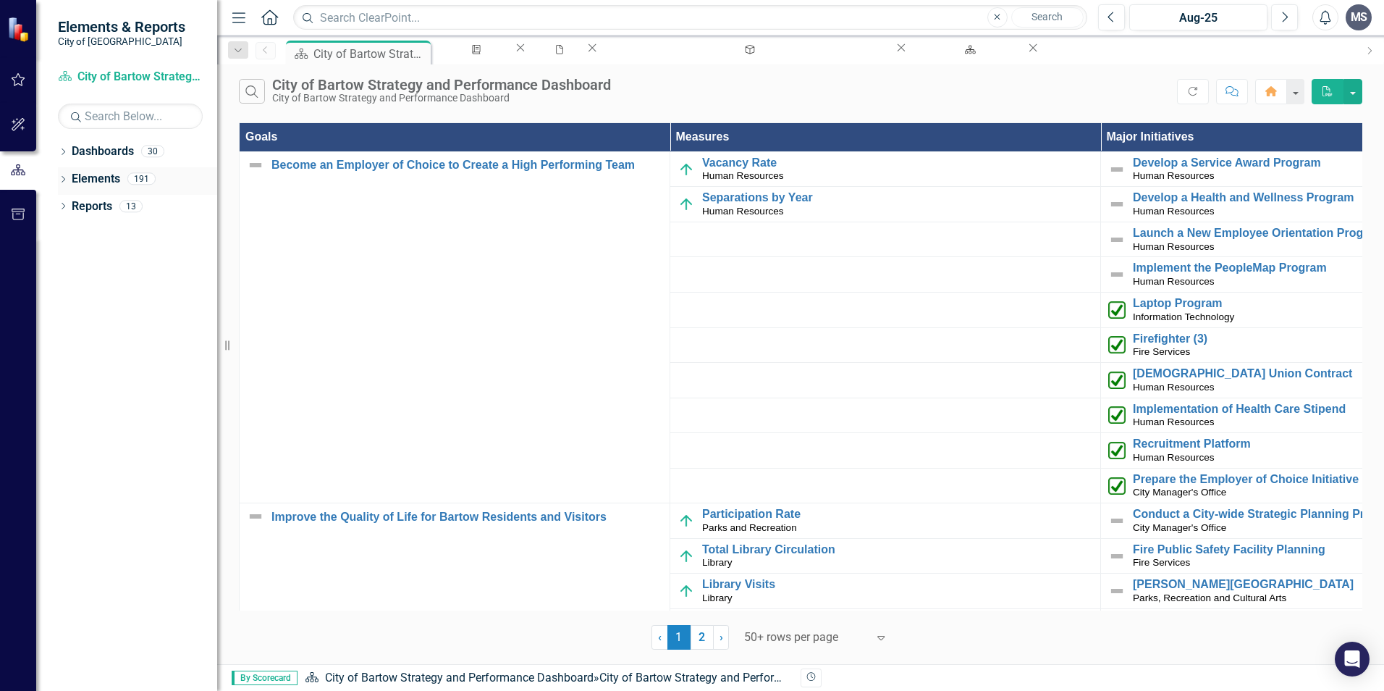
click at [136, 184] on div "191" at bounding box center [141, 179] width 28 height 12
click at [138, 177] on div "191" at bounding box center [141, 179] width 28 height 12
click at [142, 177] on div "191" at bounding box center [141, 179] width 28 height 12
click at [141, 177] on div "191" at bounding box center [141, 179] width 28 height 12
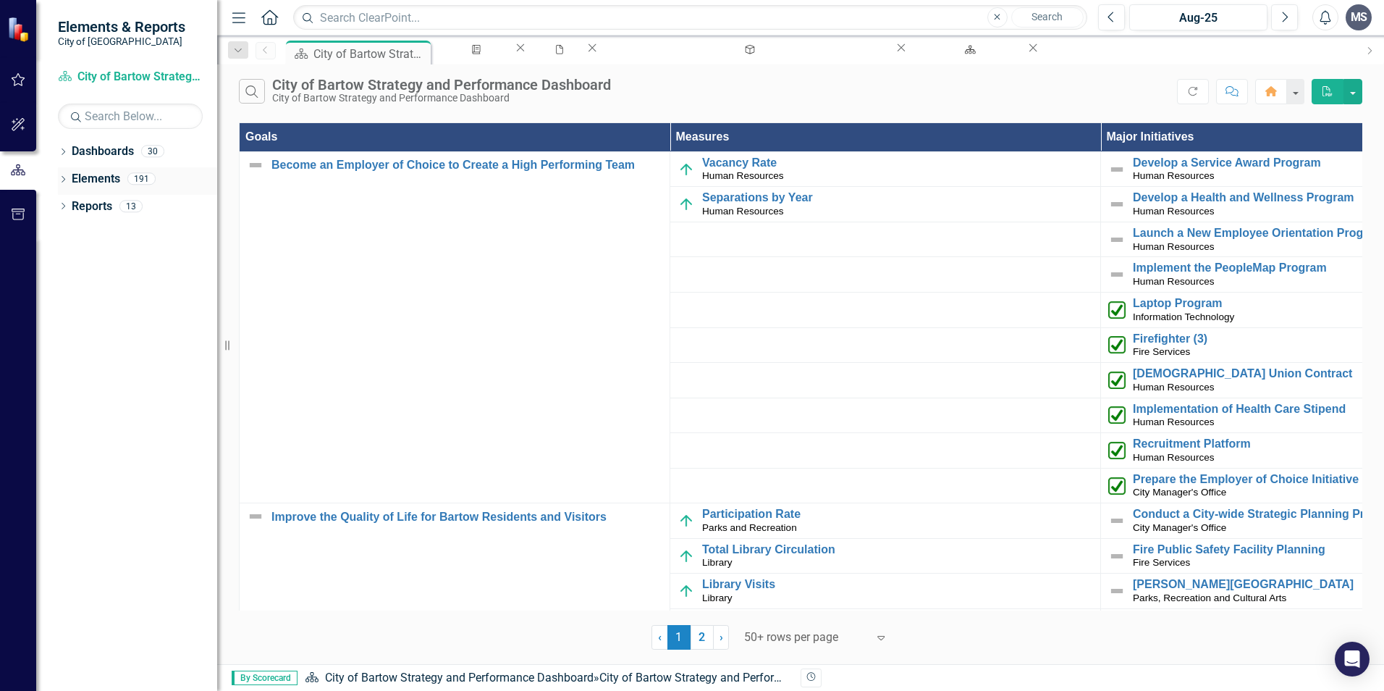
click at [98, 180] on link "Elements" at bounding box center [96, 179] width 48 height 17
click at [67, 178] on icon "Dropdown" at bounding box center [63, 181] width 10 height 8
click at [106, 207] on link "Goal Goals" at bounding box center [81, 206] width 49 height 17
click at [138, 205] on div "8" at bounding box center [125, 206] width 23 height 12
click at [54, 206] on icon "Dropdown" at bounding box center [48, 207] width 10 height 8
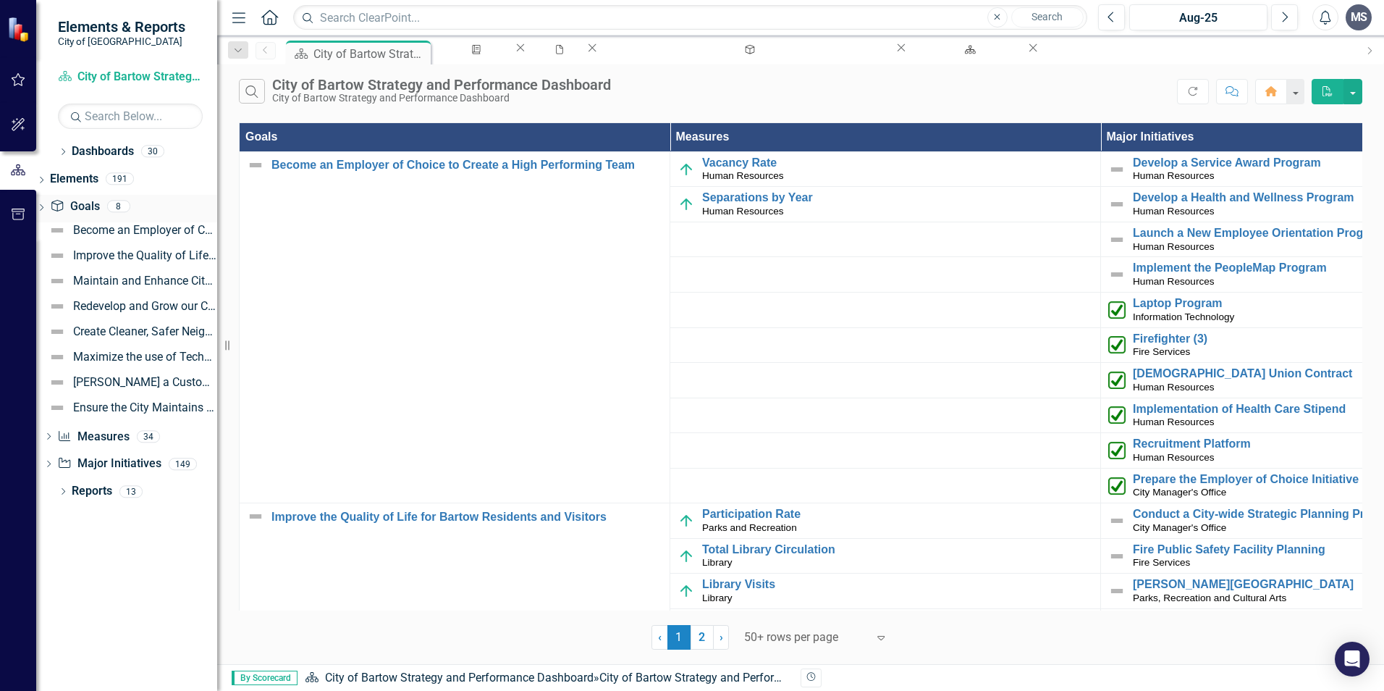
click at [46, 205] on icon "Dropdown" at bounding box center [41, 209] width 10 height 8
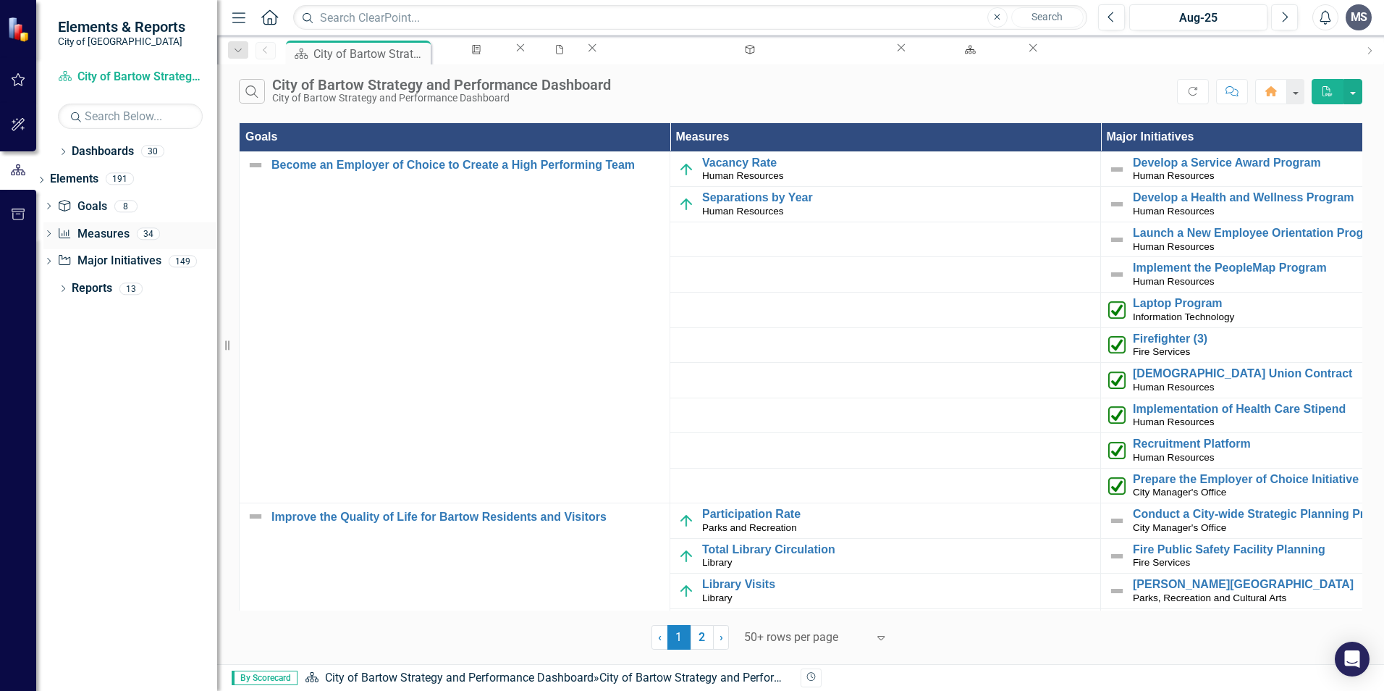
click at [54, 235] on icon "Dropdown" at bounding box center [48, 235] width 10 height 8
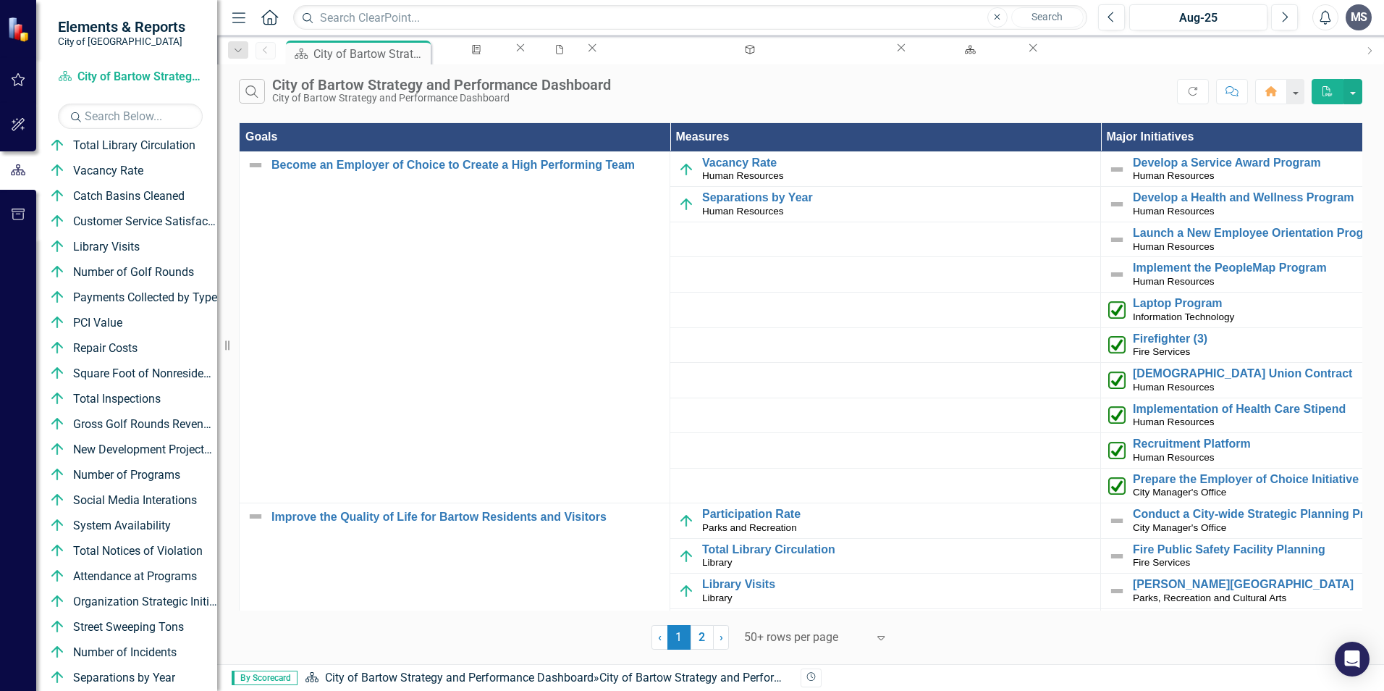
scroll to position [475, 0]
